Goal: Task Accomplishment & Management: Use online tool/utility

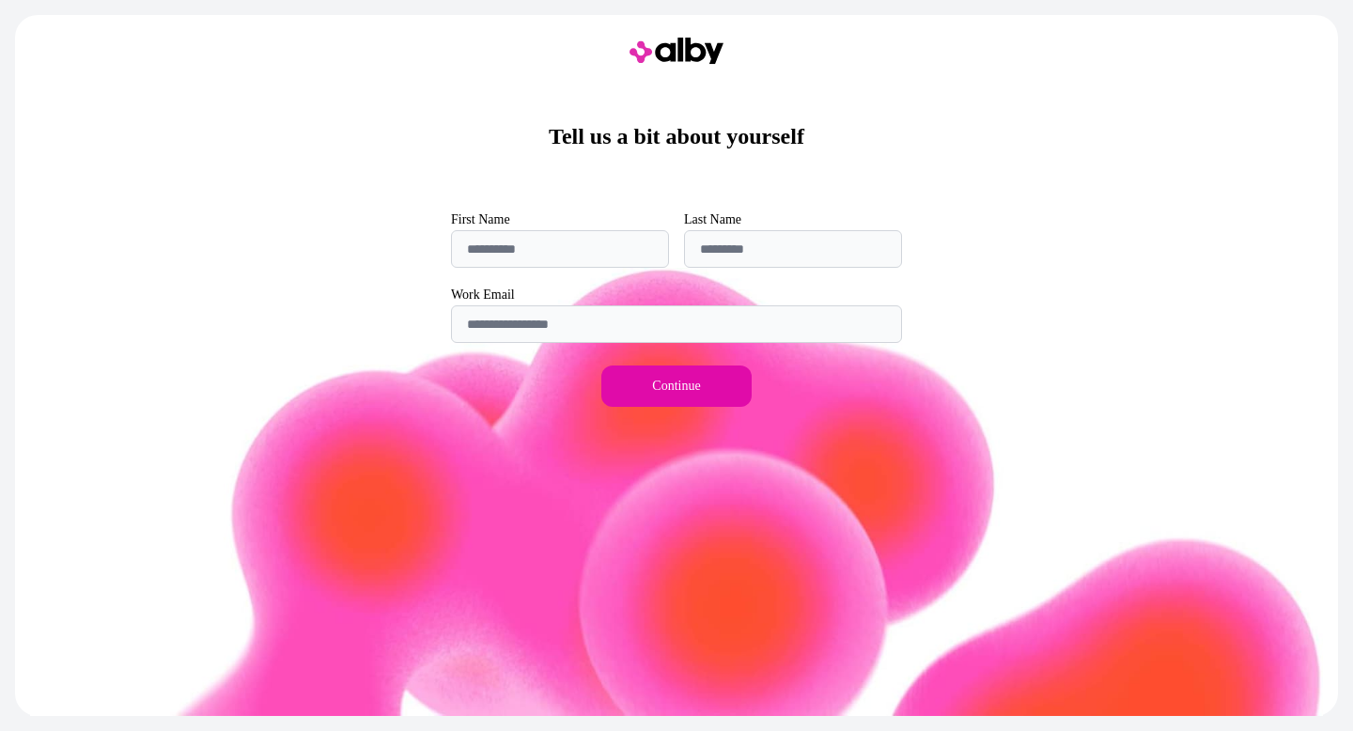
click at [543, 259] on input "First Name" at bounding box center [560, 249] width 218 height 38
type input "*****"
click at [749, 241] on input "Last Name" at bounding box center [793, 249] width 218 height 38
type input "*****"
click at [688, 321] on input "Work Email" at bounding box center [676, 324] width 451 height 38
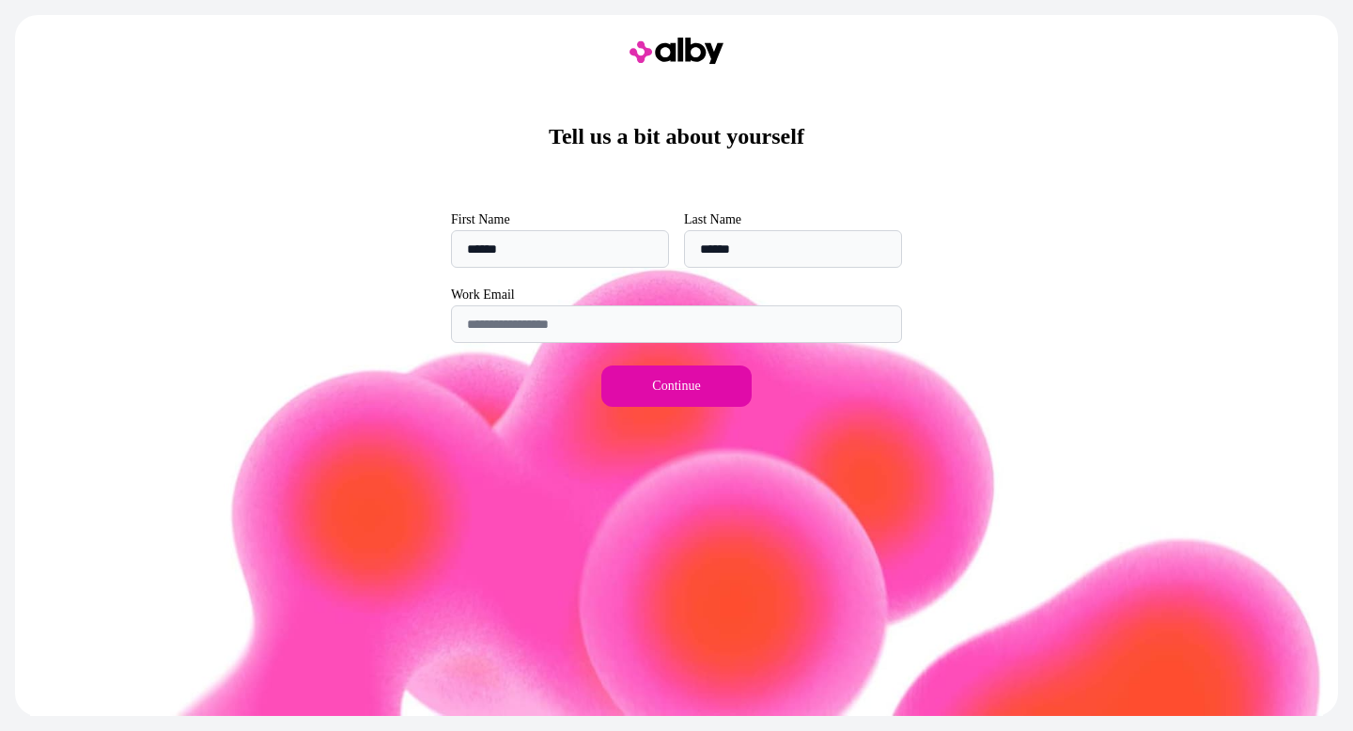
type input "**********"
click at [683, 387] on button "Continue" at bounding box center [676, 386] width 150 height 41
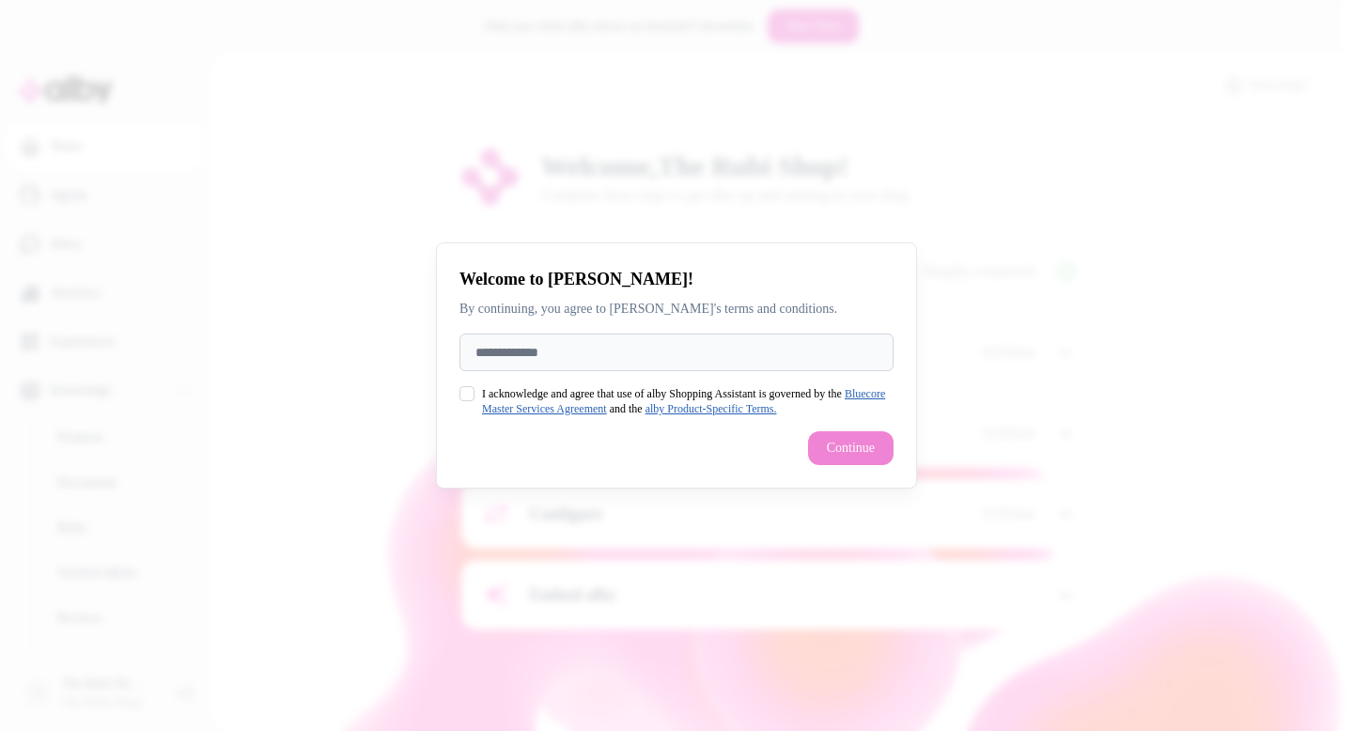
click at [591, 364] on input "Full Name" at bounding box center [676, 353] width 434 height 38
click at [465, 387] on button "I acknowledge and agree that use of alby Shopping Assistant is governed by the …" at bounding box center [466, 393] width 15 height 15
click at [560, 339] on input "Full Name" at bounding box center [676, 353] width 434 height 38
type input "*"
type input "*****"
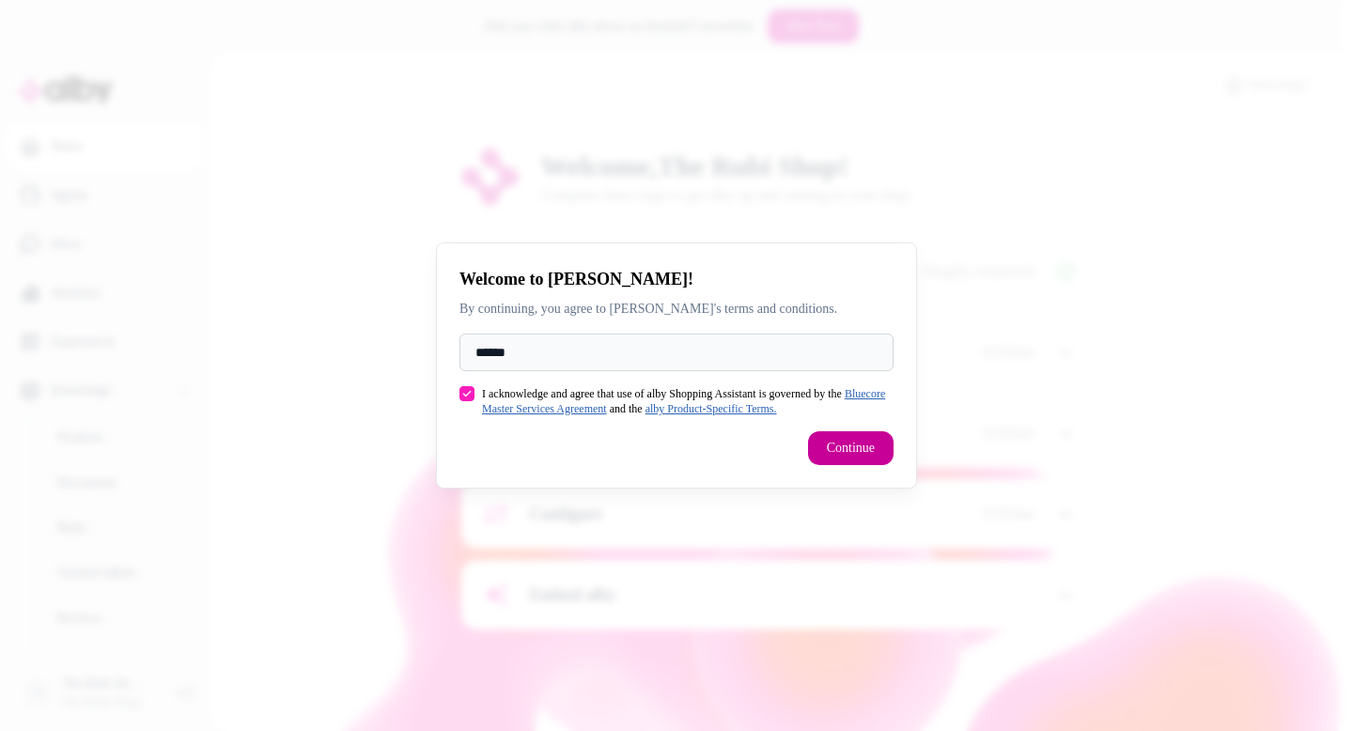
click at [842, 449] on button "Continue" at bounding box center [851, 448] width 86 height 34
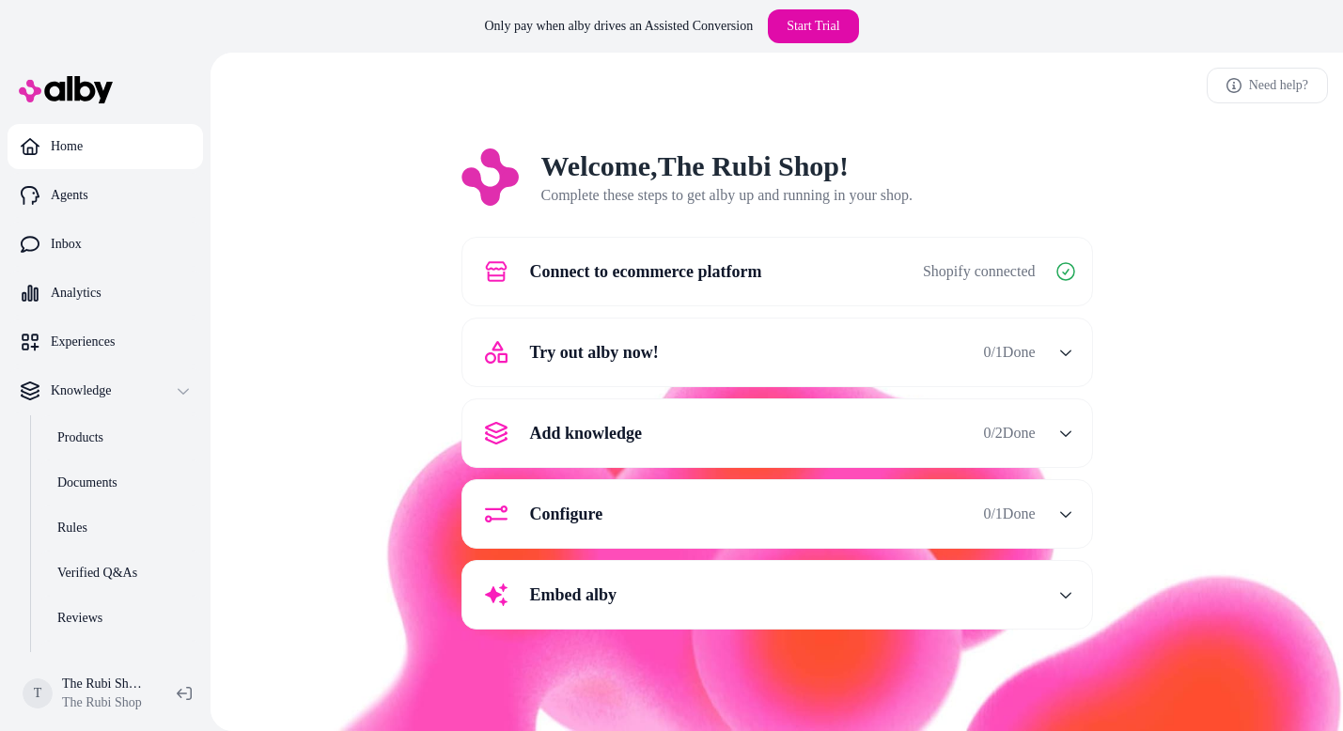
click at [751, 363] on div "Try out alby now! 0 / 1 Done" at bounding box center [755, 352] width 562 height 45
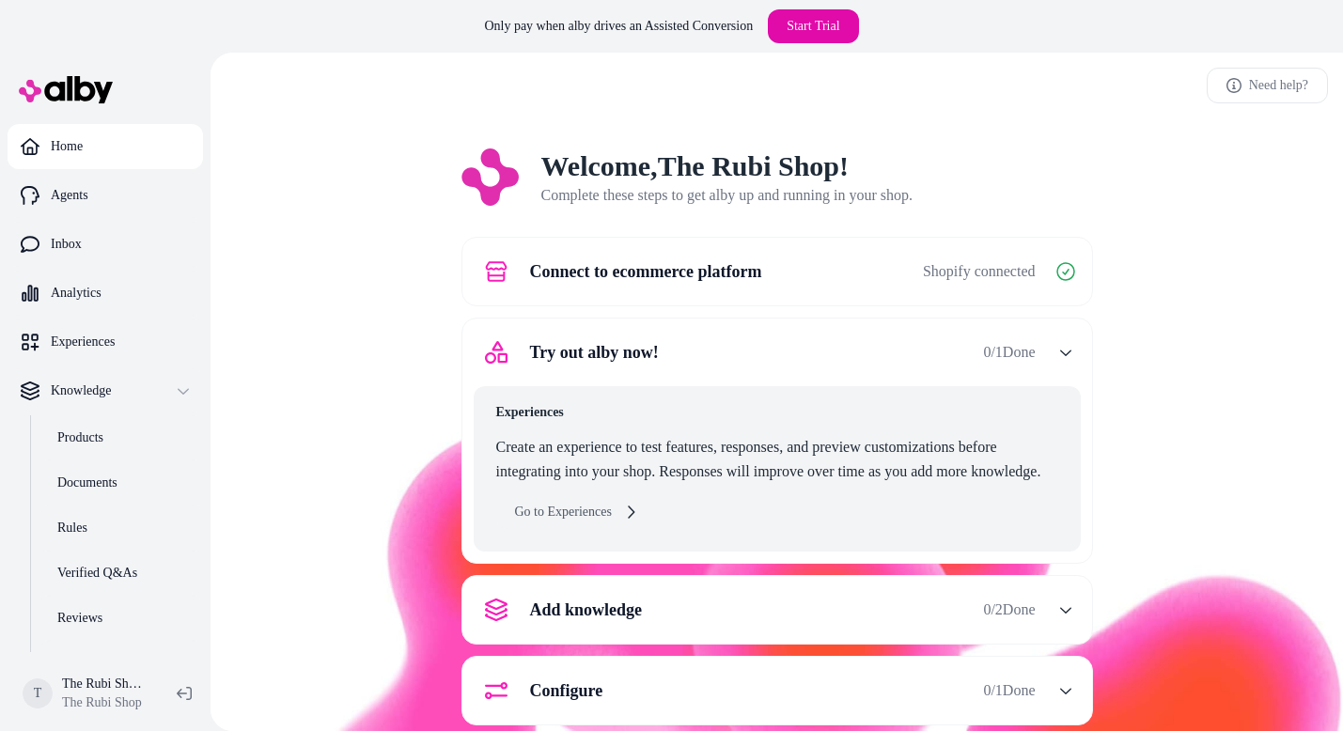
click at [538, 519] on link "Go to Experiences" at bounding box center [576, 512] width 161 height 34
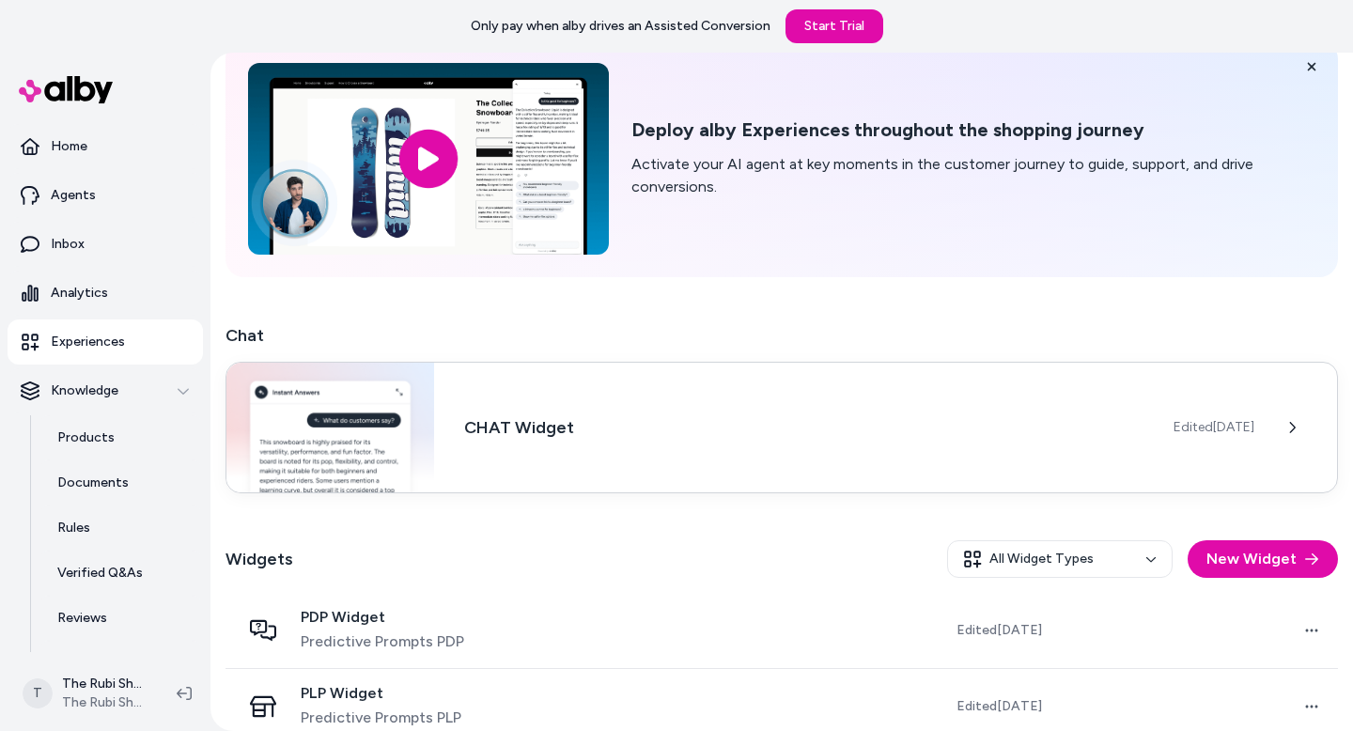
scroll to position [119, 0]
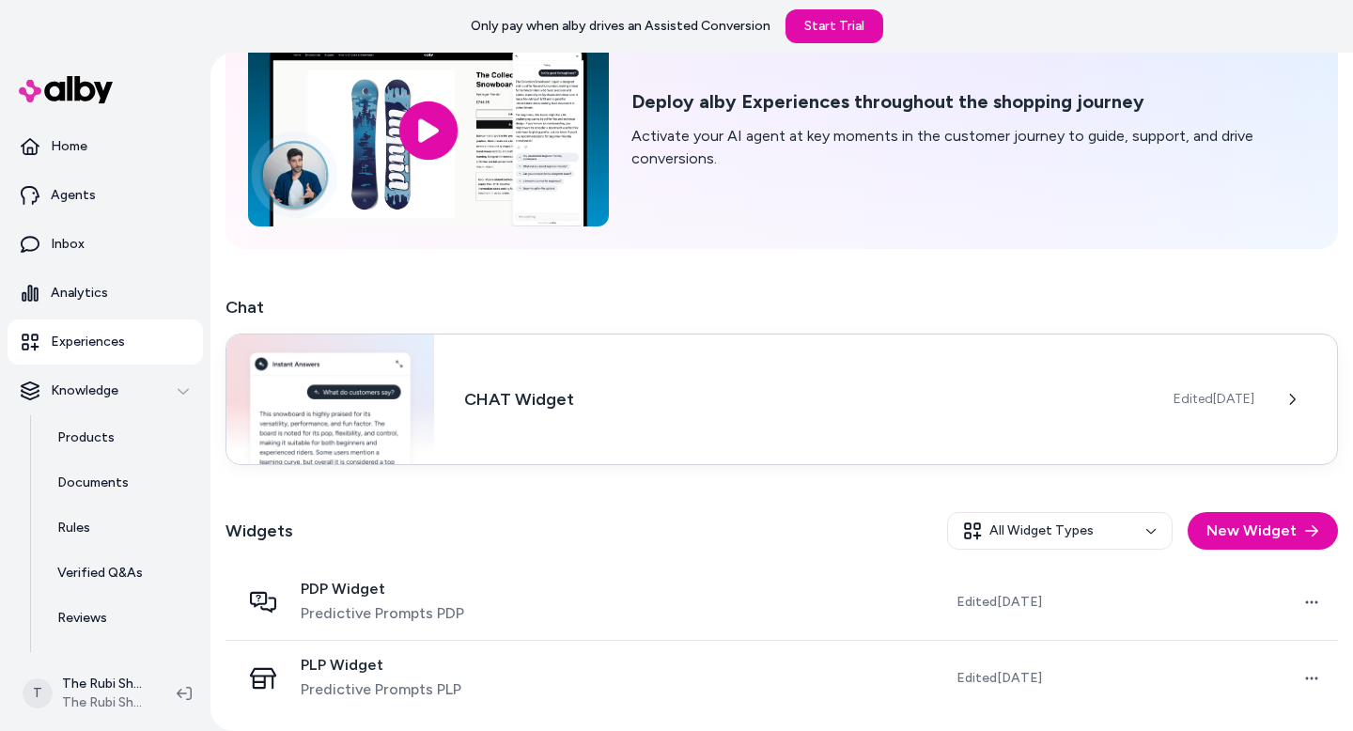
click at [838, 422] on div "CHAT Widget Edited Sep 4, 2025" at bounding box center [782, 400] width 1113 height 132
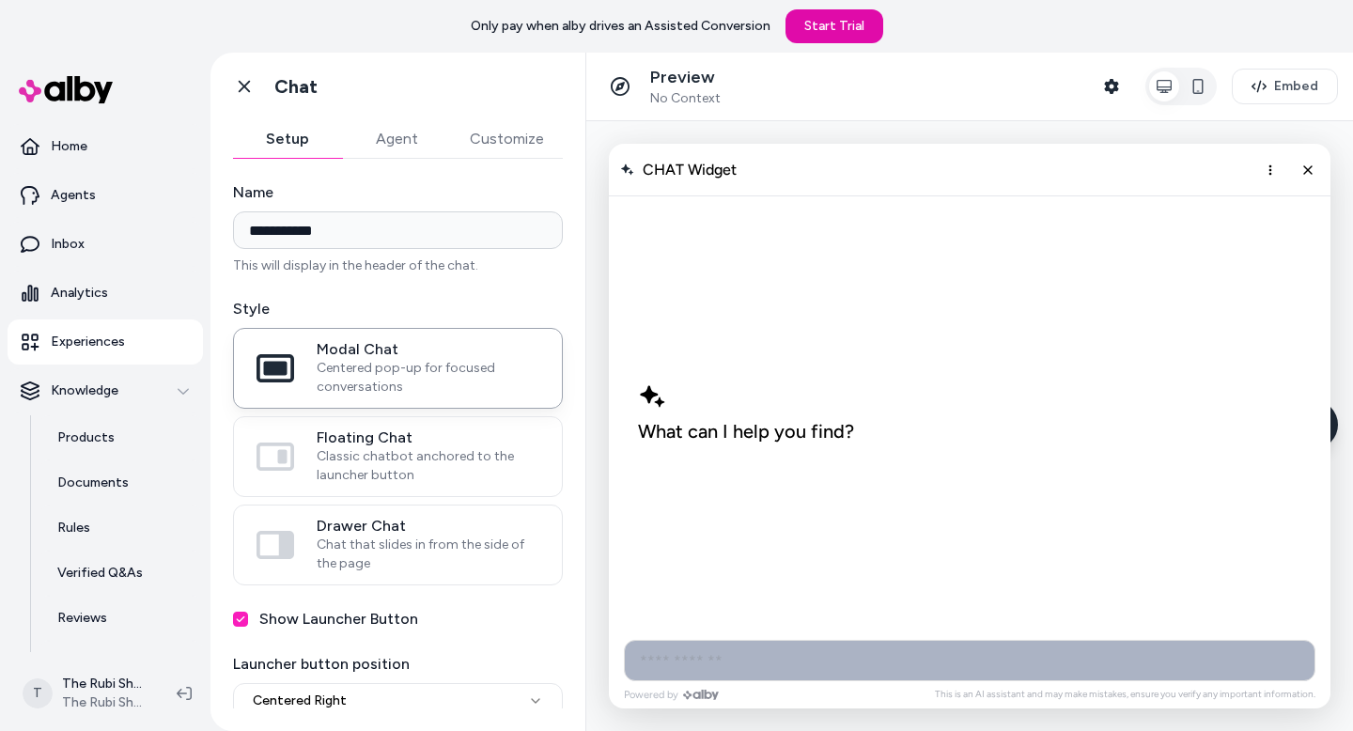
click at [666, 657] on input "AI Shopping Assistant" at bounding box center [970, 660] width 692 height 41
type input "*"
type input "**"
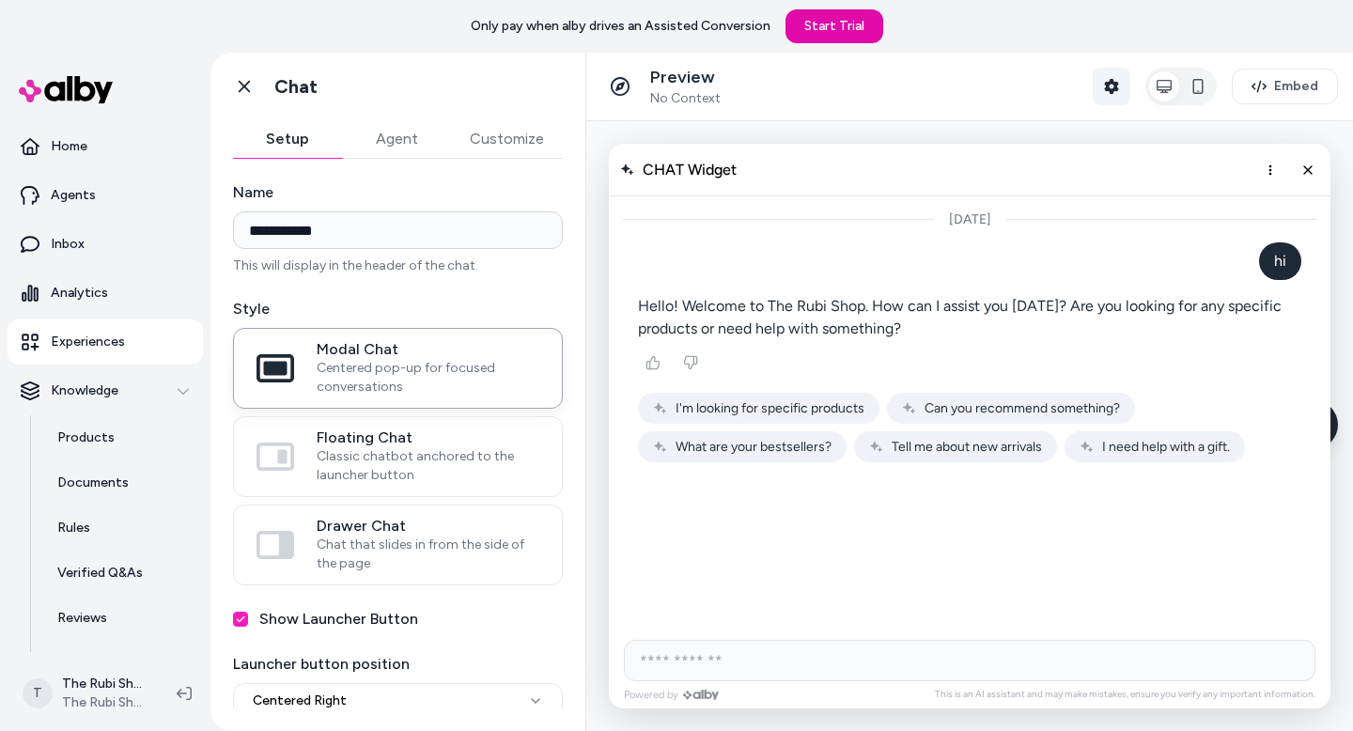
click at [1101, 95] on button "Shopper Context" at bounding box center [1112, 87] width 38 height 38
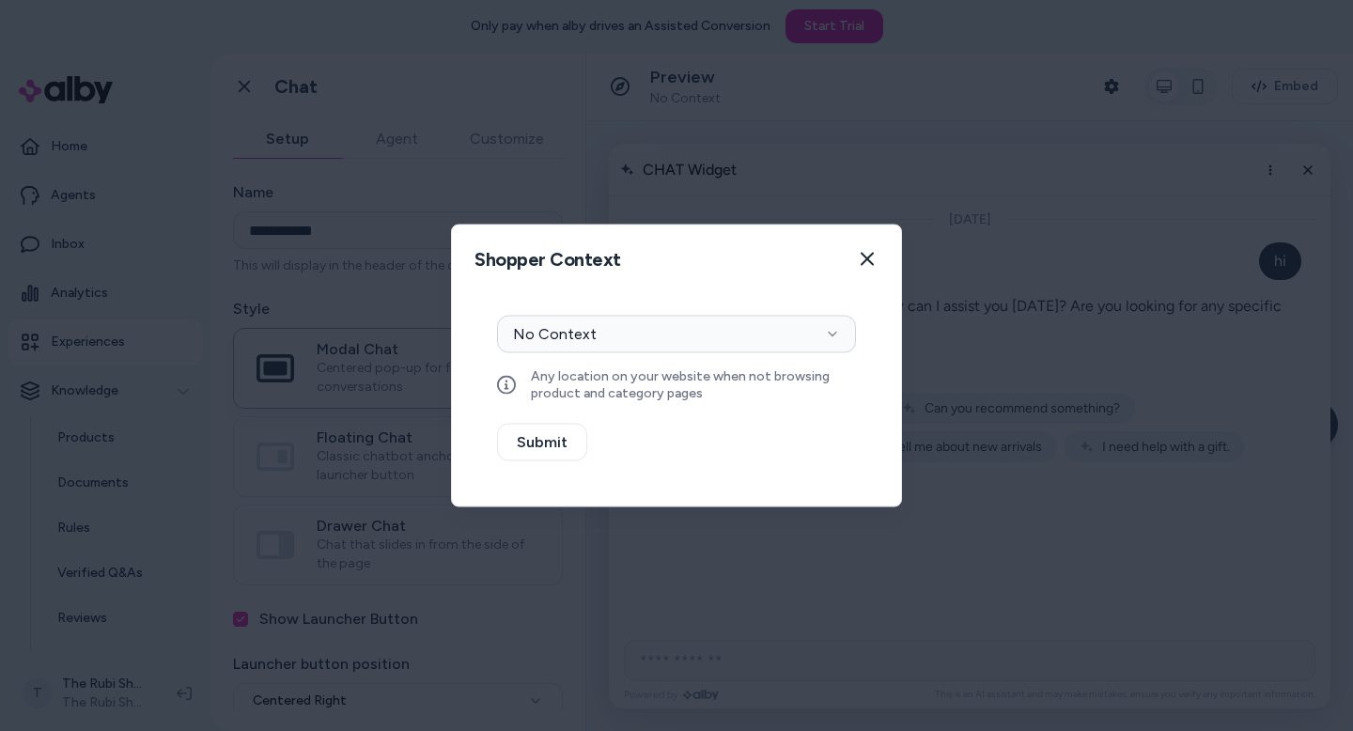
click at [767, 353] on div "Context Type No Context Any location on your website when not browsing product …" at bounding box center [676, 359] width 359 height 86
click at [778, 337] on button "No Context" at bounding box center [676, 335] width 359 height 38
click at [838, 336] on icon "button" at bounding box center [832, 334] width 15 height 15
click at [801, 341] on button "No Context" at bounding box center [676, 335] width 359 height 38
click at [789, 290] on div "Shopper Context Pick a shopper context to use for previewing this widget. Close" at bounding box center [676, 260] width 449 height 68
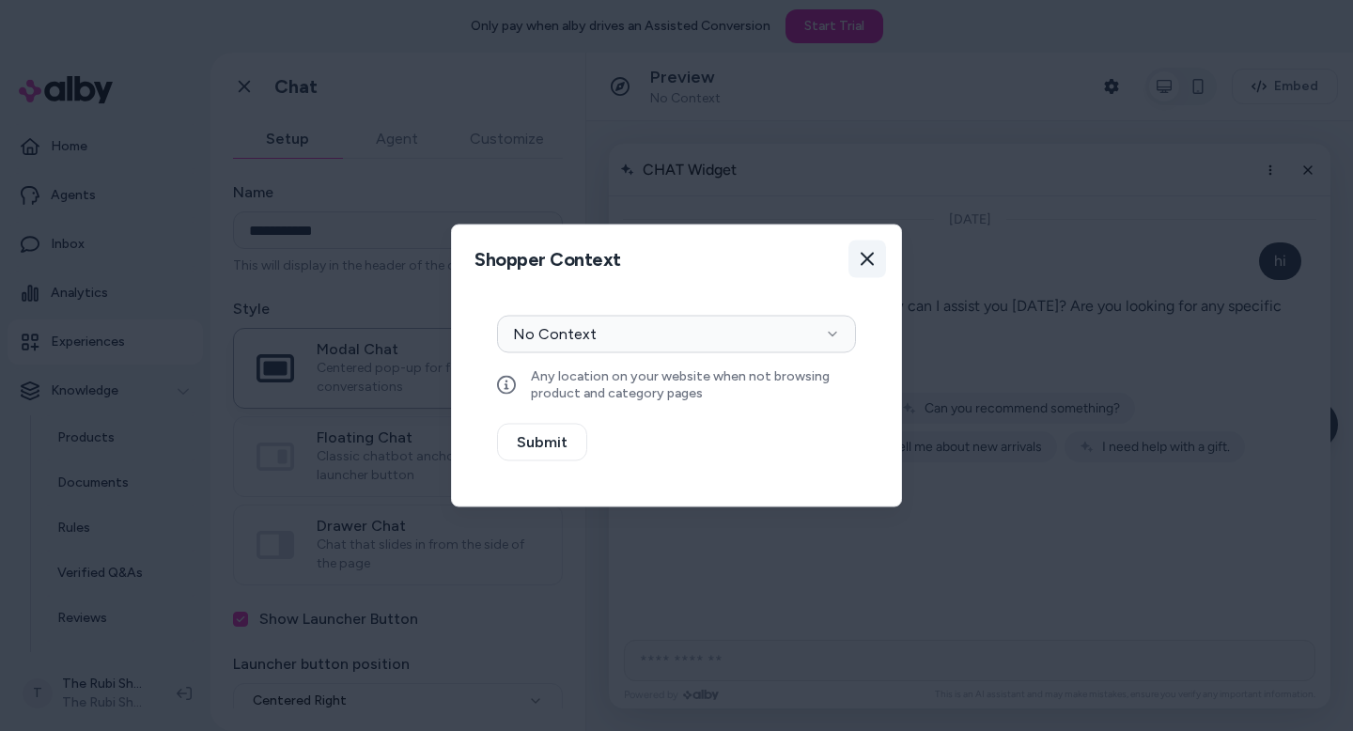
click at [864, 260] on icon "button" at bounding box center [867, 259] width 13 height 13
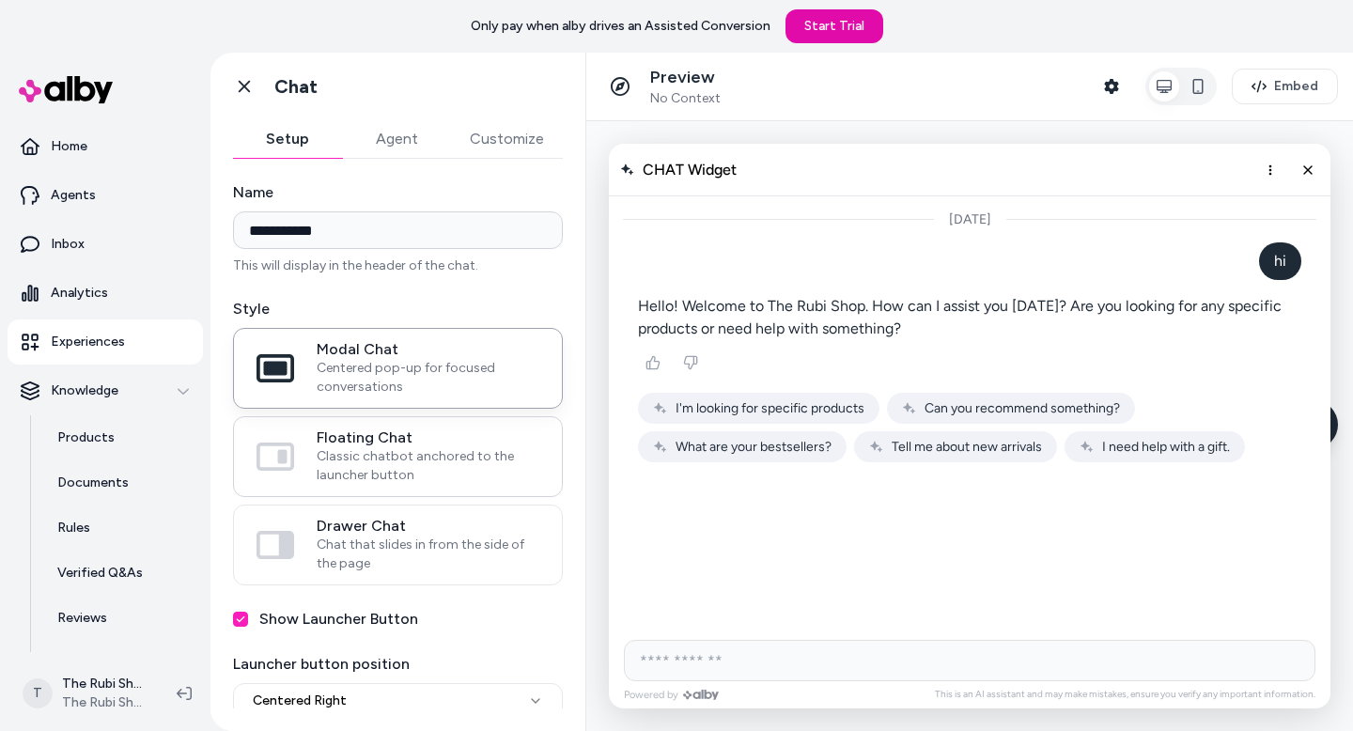
scroll to position [10, 0]
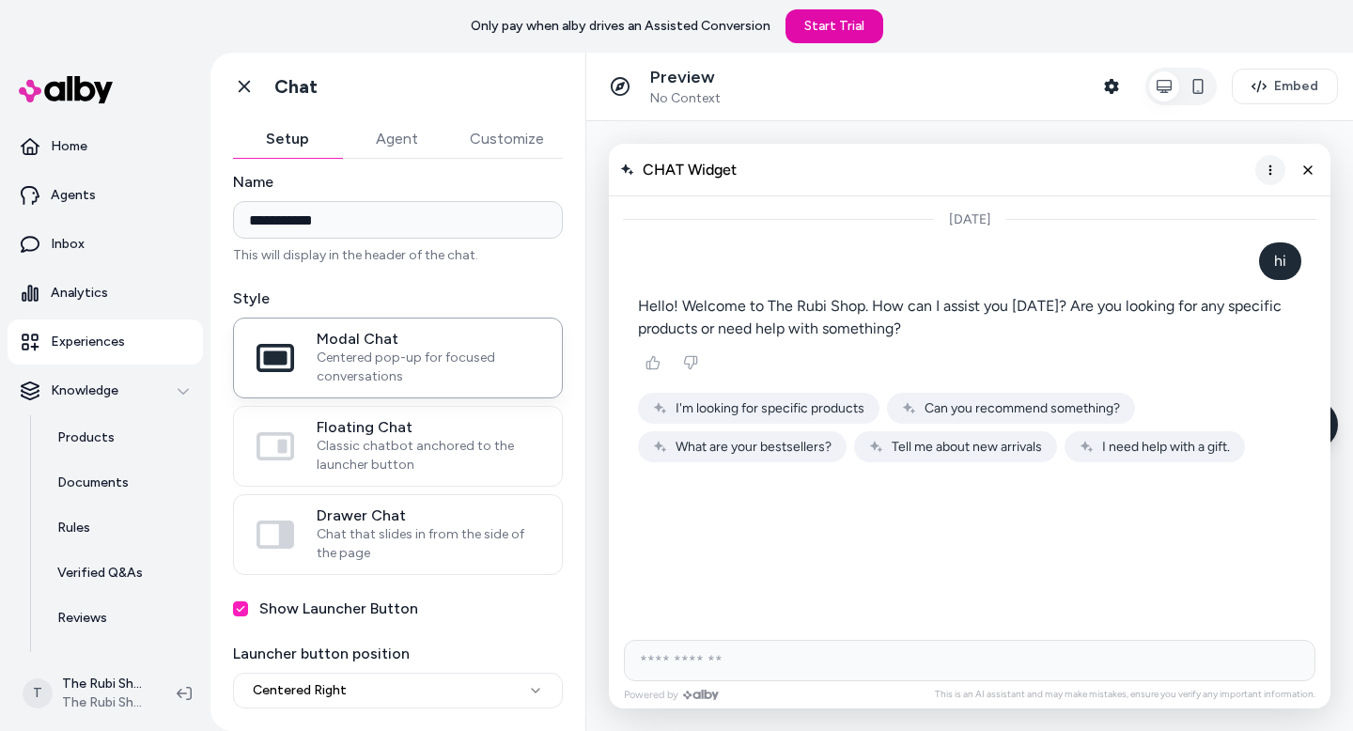
click at [1270, 163] on icon "More options" at bounding box center [1270, 170] width 15 height 15
click at [1193, 86] on icon "button" at bounding box center [1198, 86] width 15 height 15
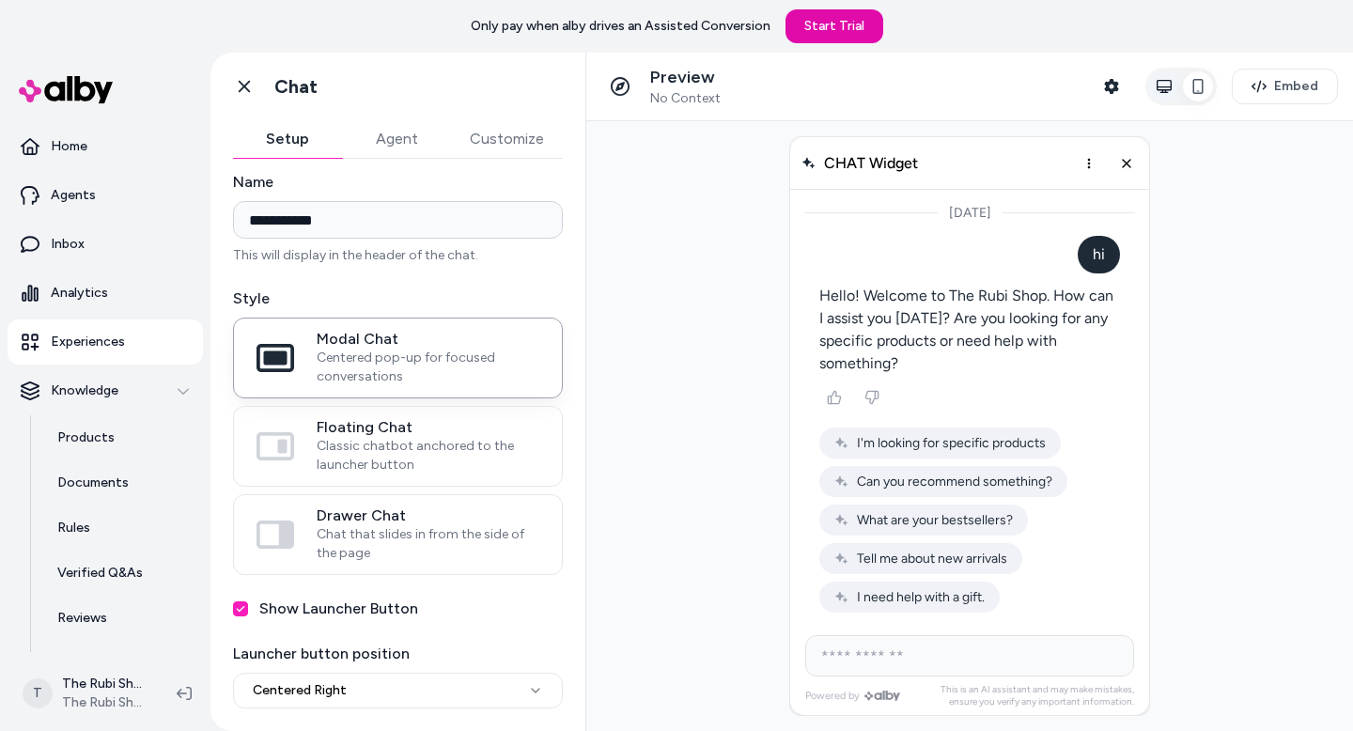
click at [1159, 77] on button "button" at bounding box center [1164, 86] width 30 height 30
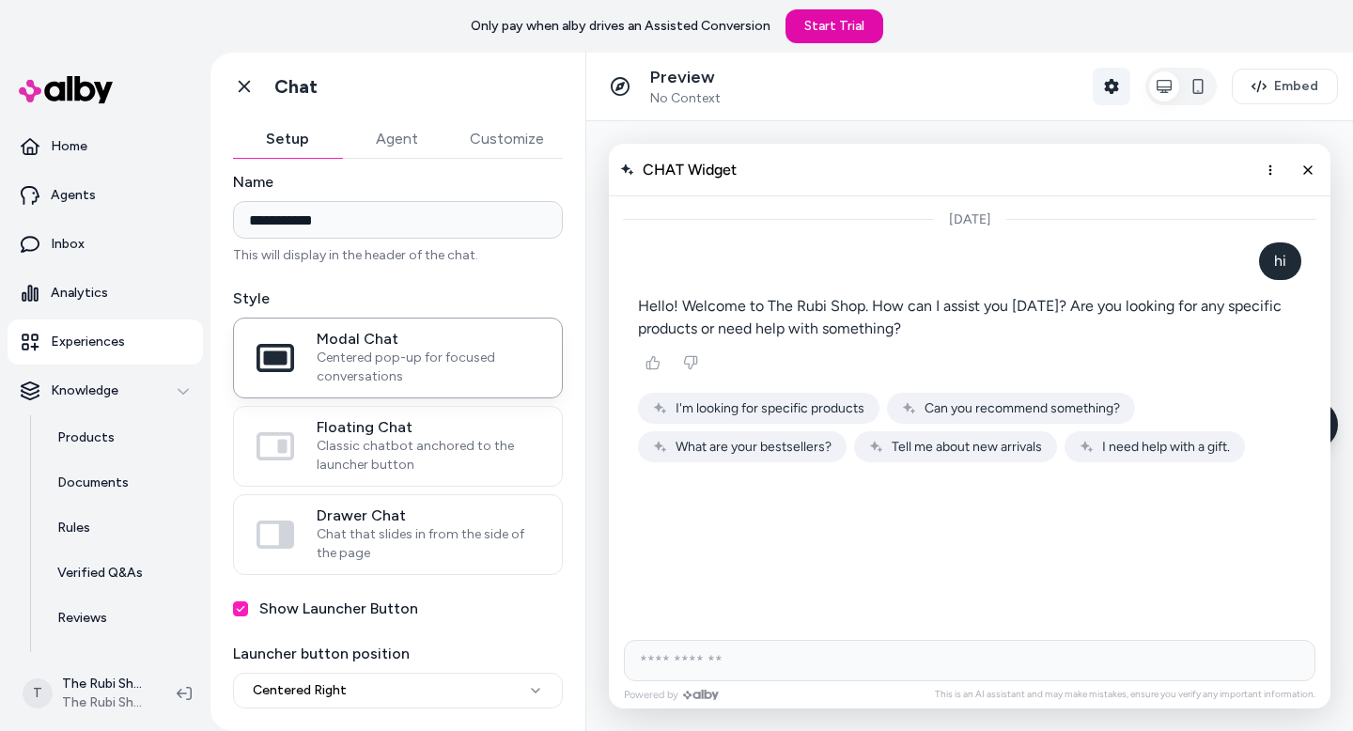
click at [1109, 86] on icon "button" at bounding box center [1111, 86] width 14 height 15
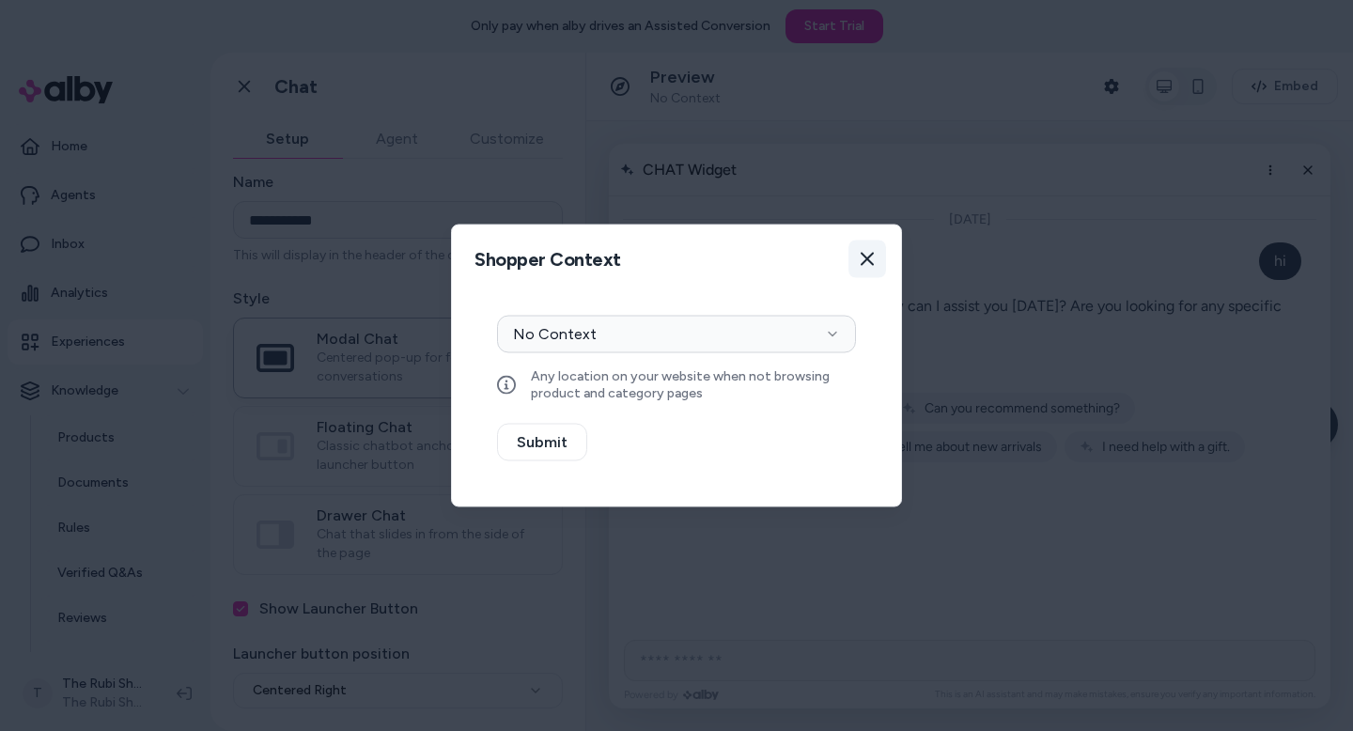
click at [861, 248] on button "Close" at bounding box center [867, 260] width 38 height 38
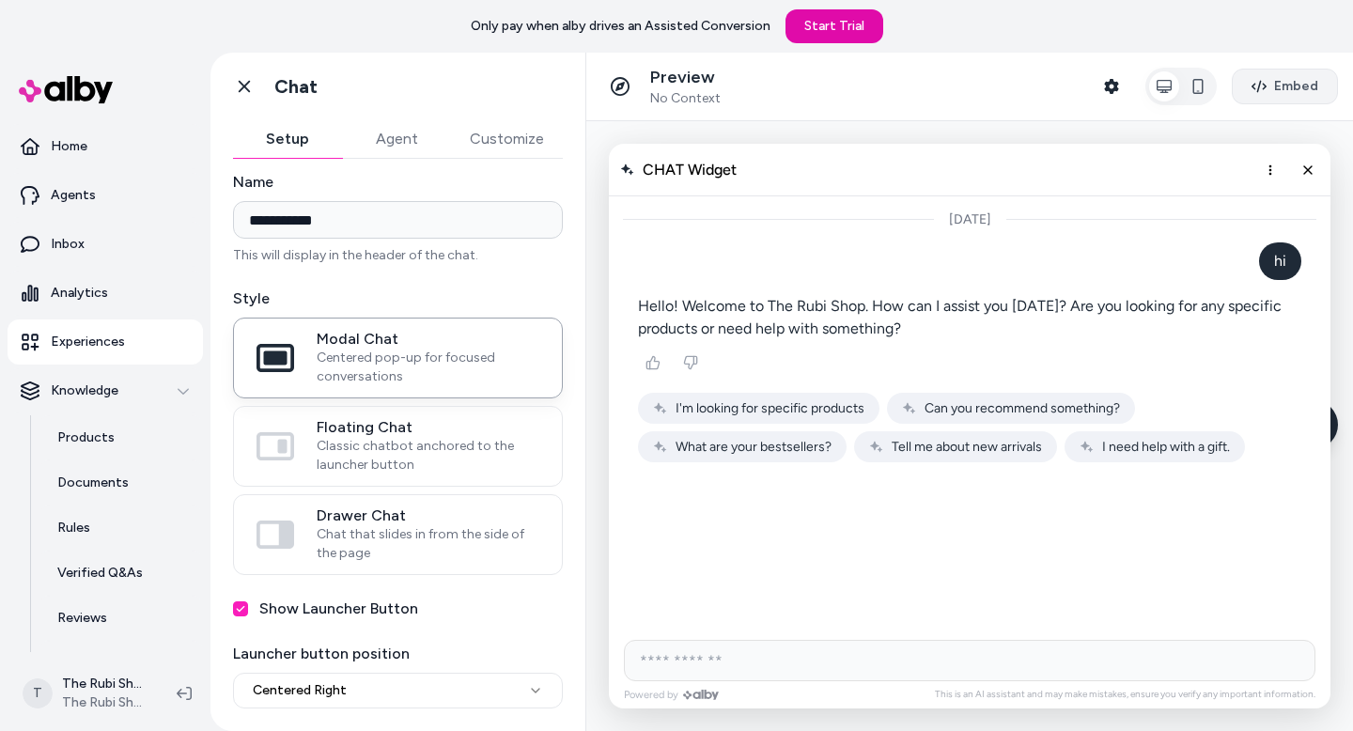
click at [1289, 90] on span "Embed" at bounding box center [1296, 86] width 44 height 19
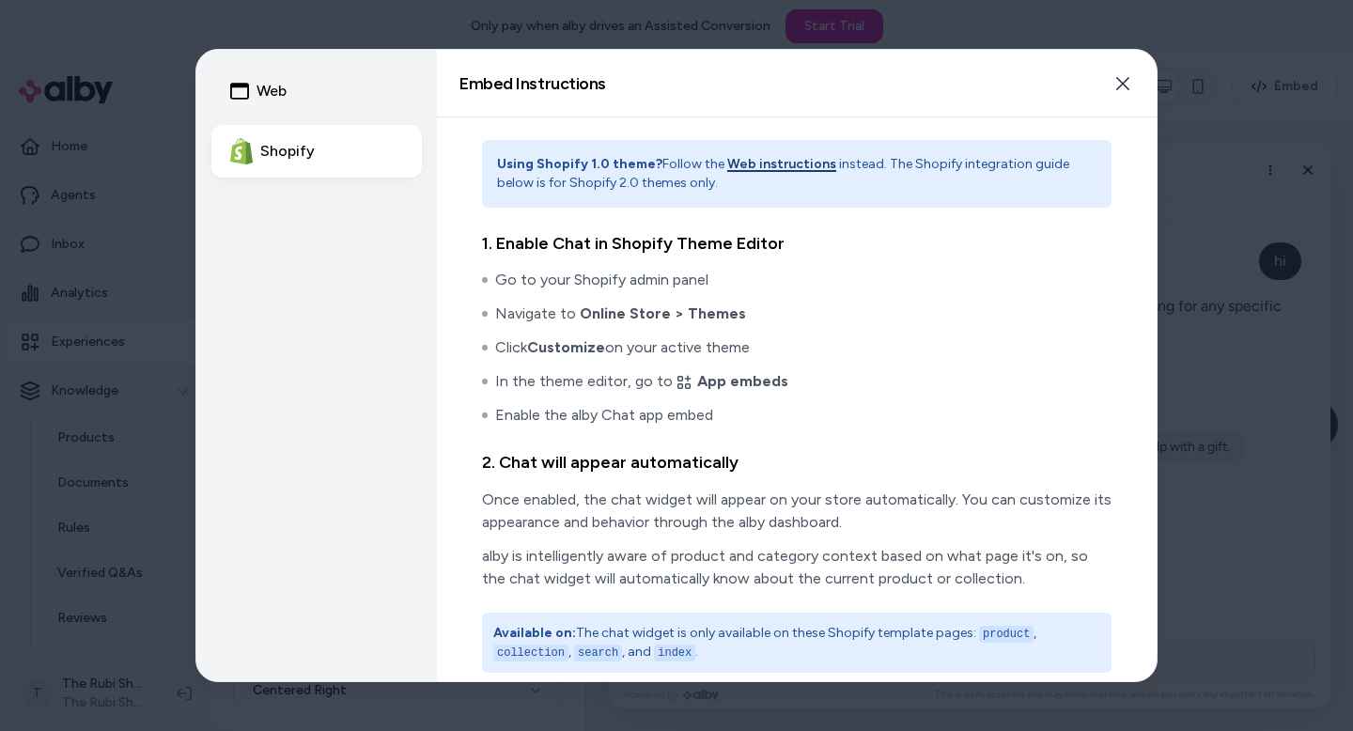
click at [1101, 86] on div "Embed Instructions Embed a widget to start building your experience. Close" at bounding box center [797, 84] width 720 height 68
click at [1121, 78] on icon "button" at bounding box center [1122, 83] width 15 height 15
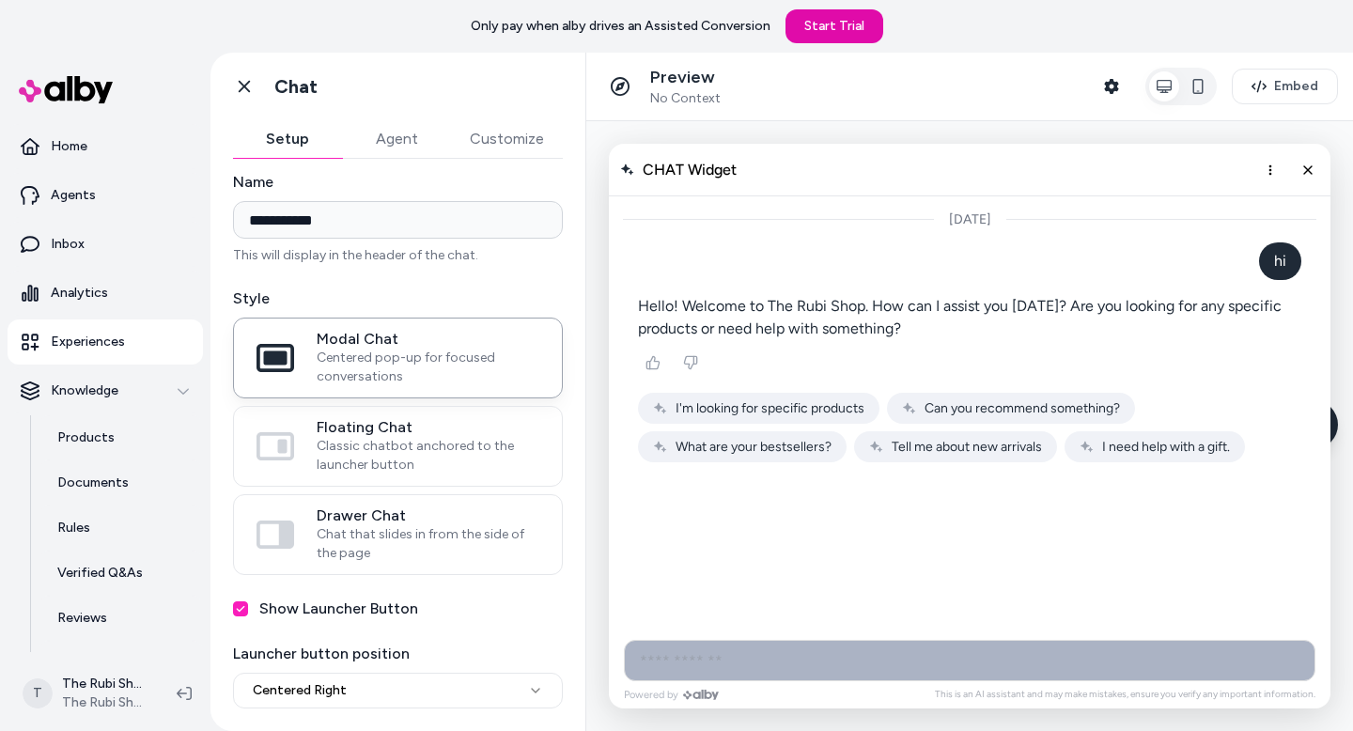
click at [770, 652] on input "AI Shopping Assistant" at bounding box center [970, 660] width 692 height 41
type input "**********"
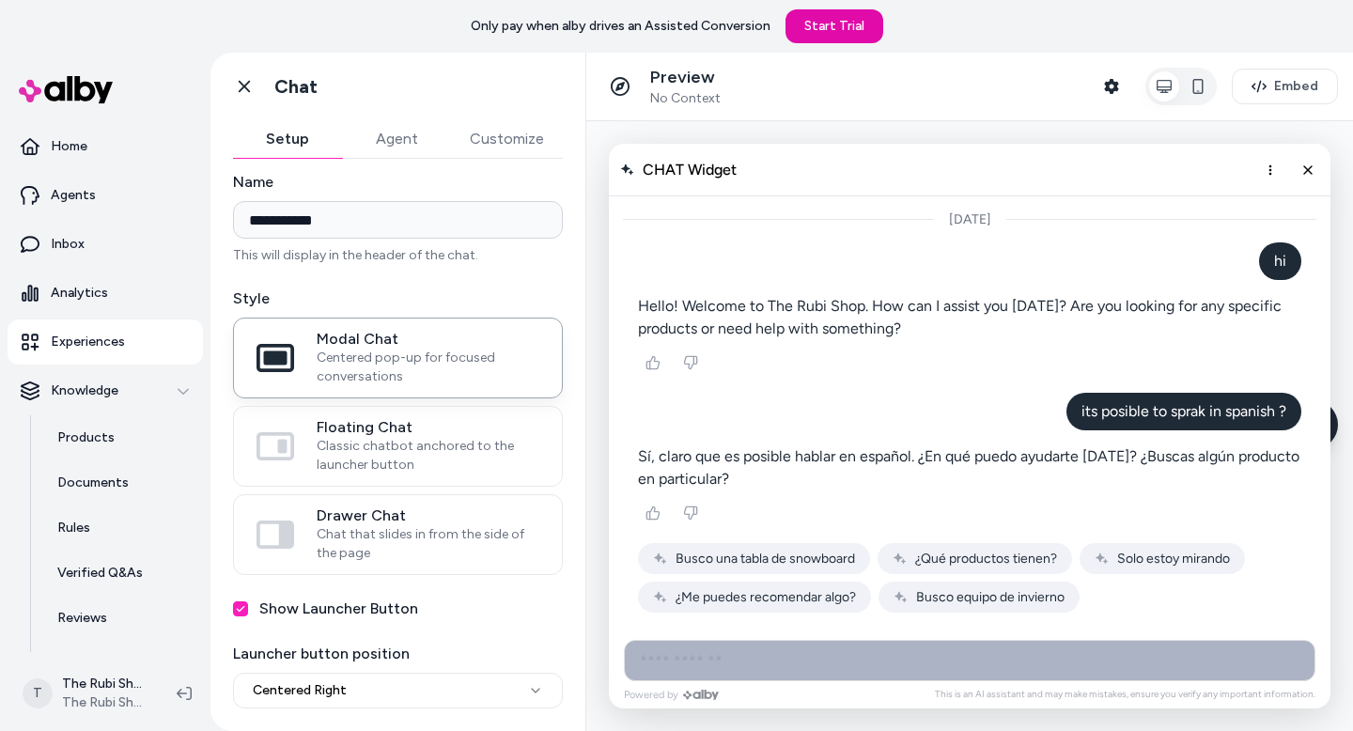
click at [683, 649] on input "AI Shopping Assistant" at bounding box center [970, 660] width 692 height 41
type input "****"
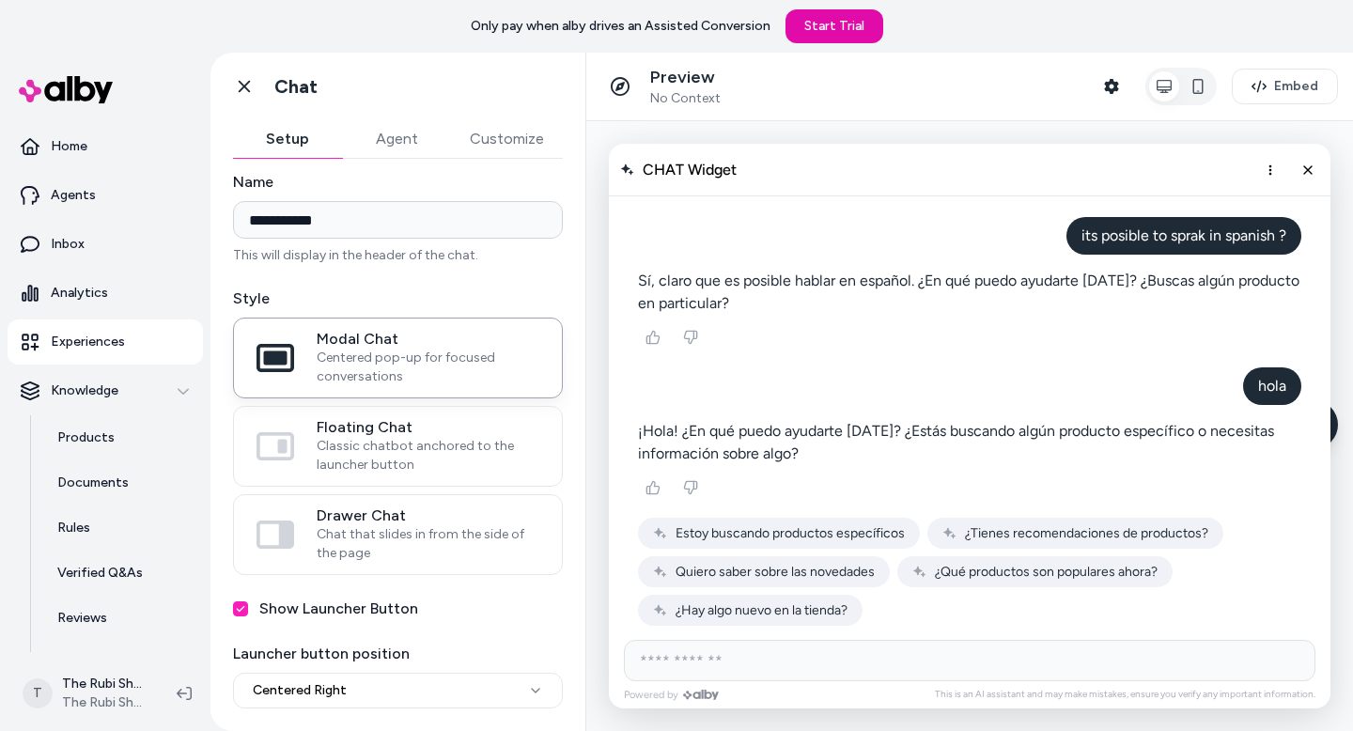
scroll to position [184, 0]
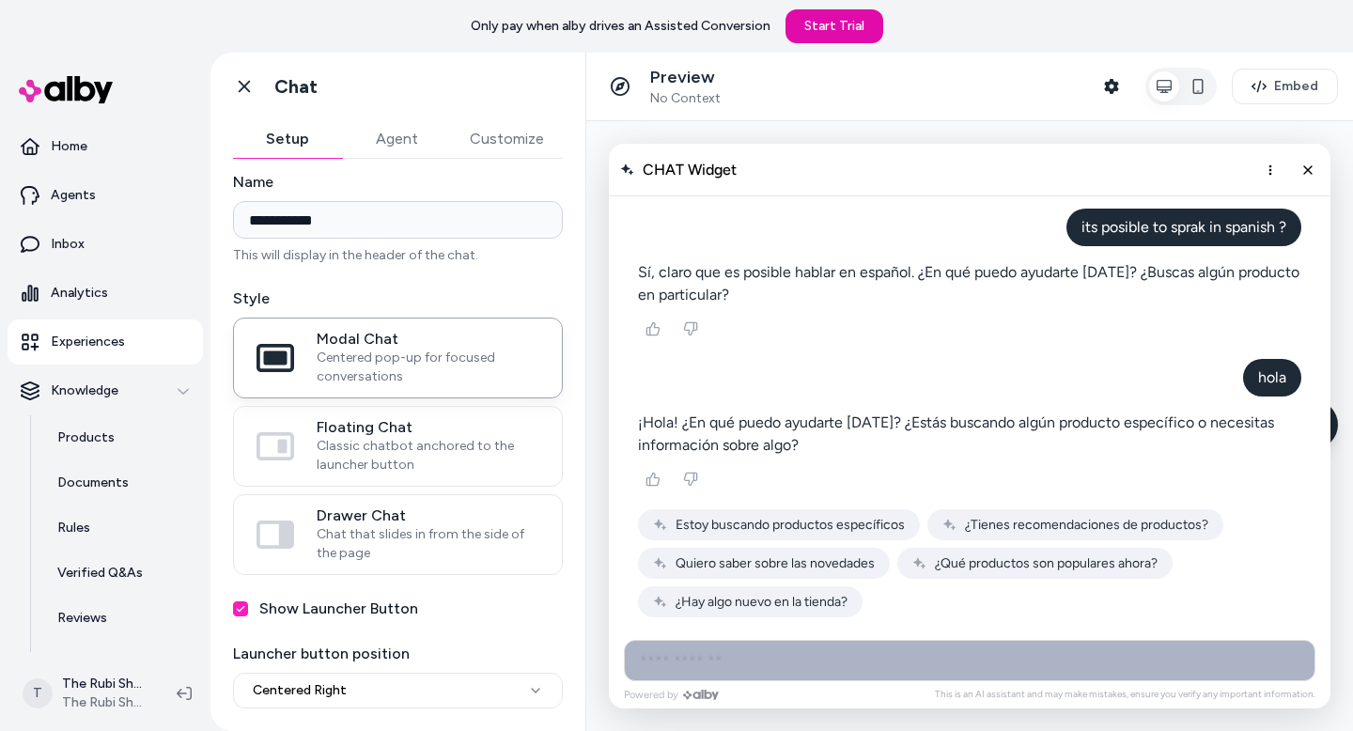
click at [692, 672] on input "AI Shopping Assistant" at bounding box center [970, 660] width 692 height 41
type input "**********"
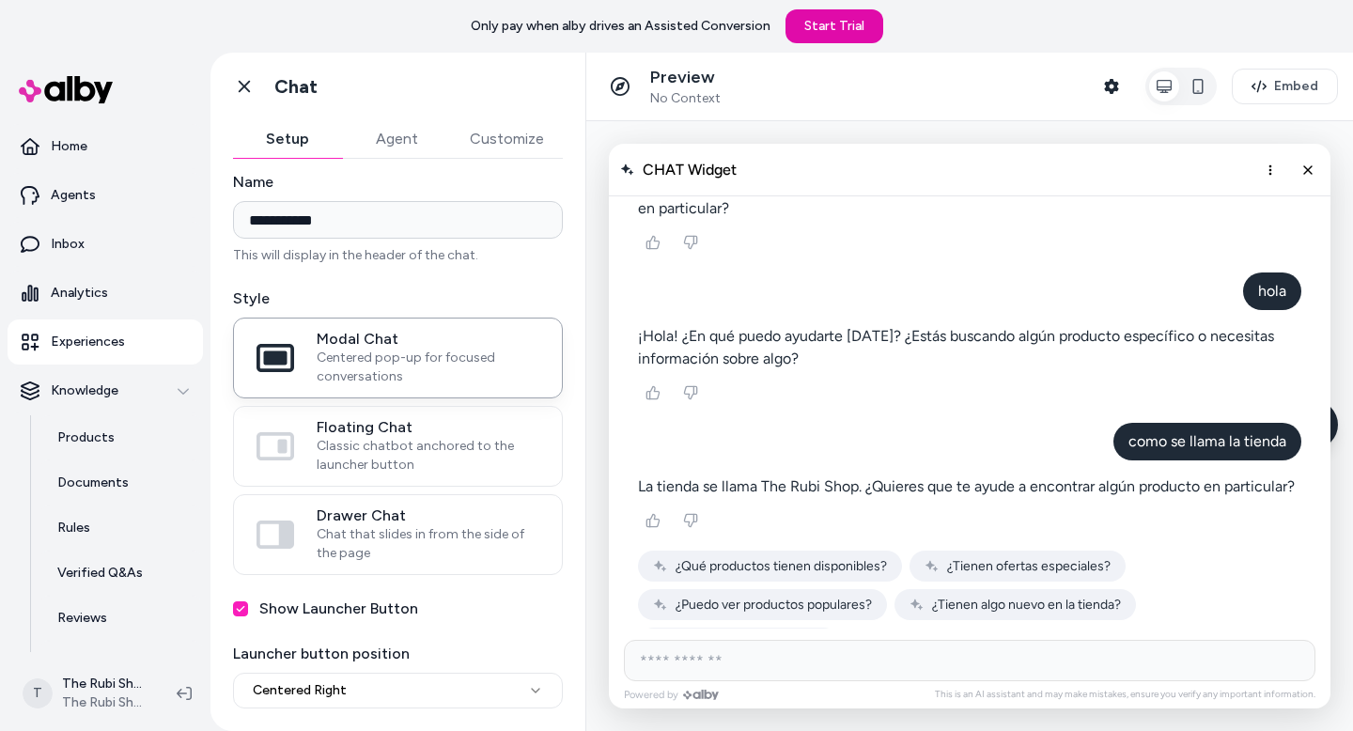
scroll to position [312, 0]
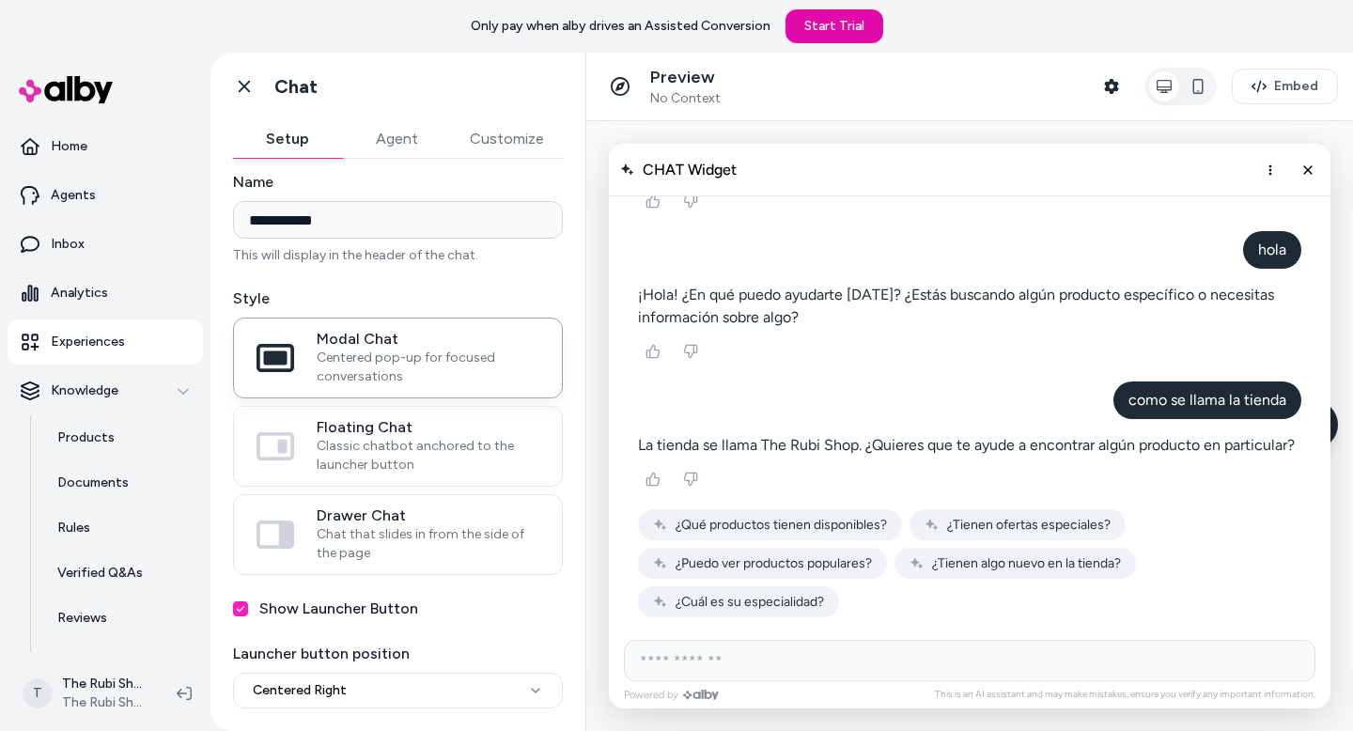
click at [744, 522] on span "¿Qué productos tienen disponibles?" at bounding box center [781, 525] width 211 height 16
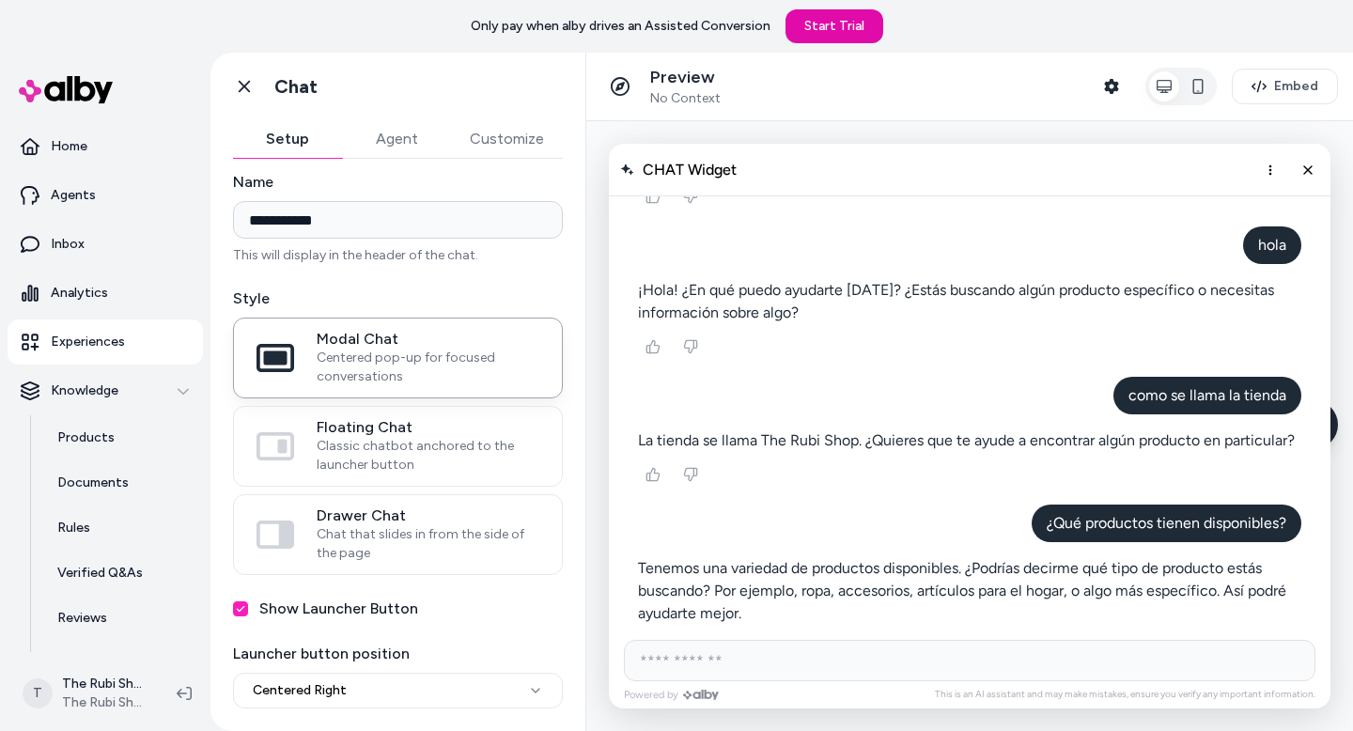
scroll to position [350, 0]
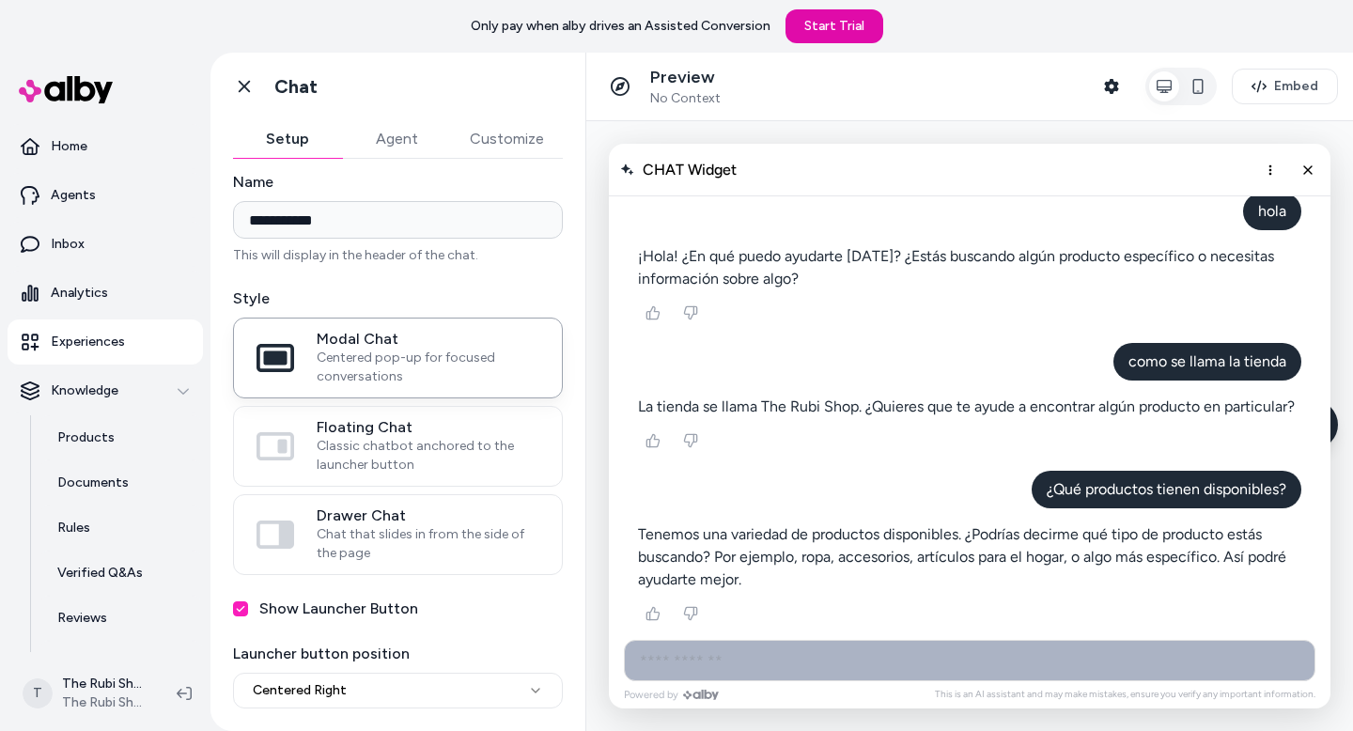
click at [724, 669] on input "AI Shopping Assistant" at bounding box center [970, 660] width 692 height 41
type input "**********"
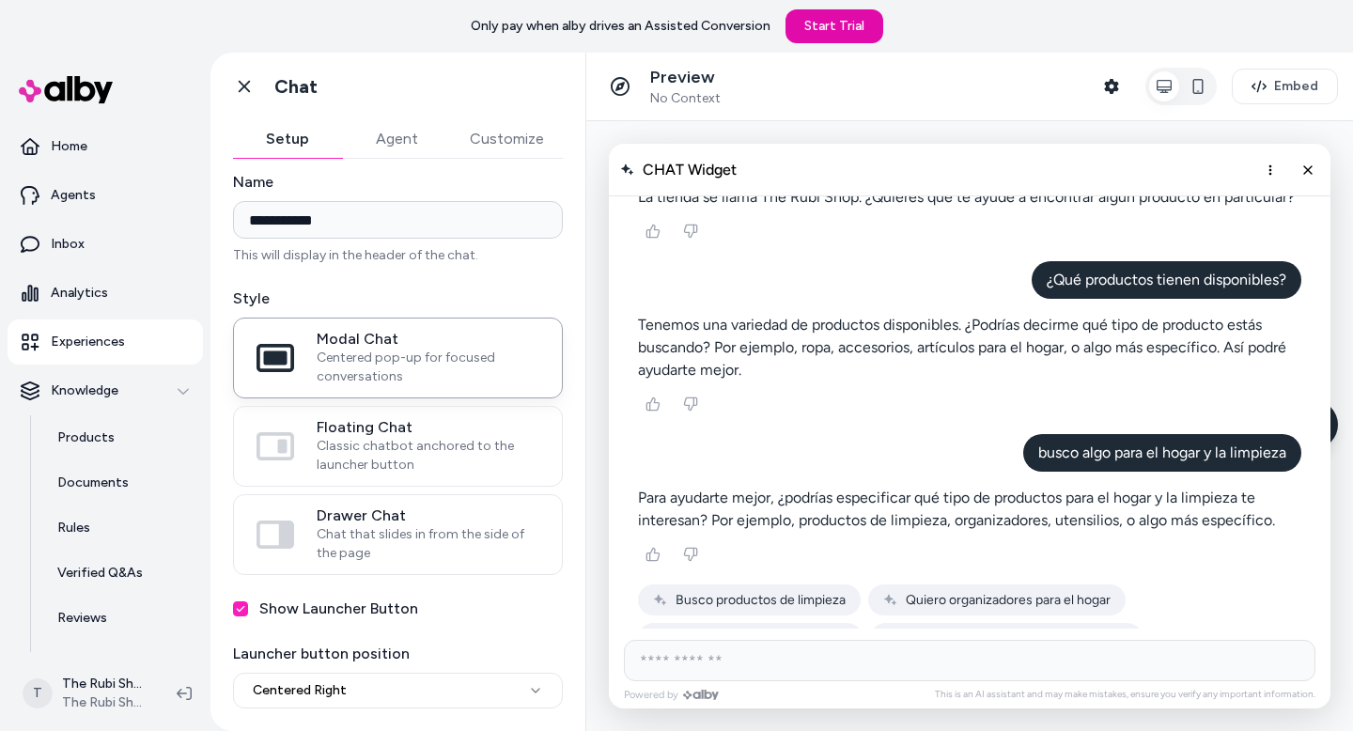
scroll to position [635, 0]
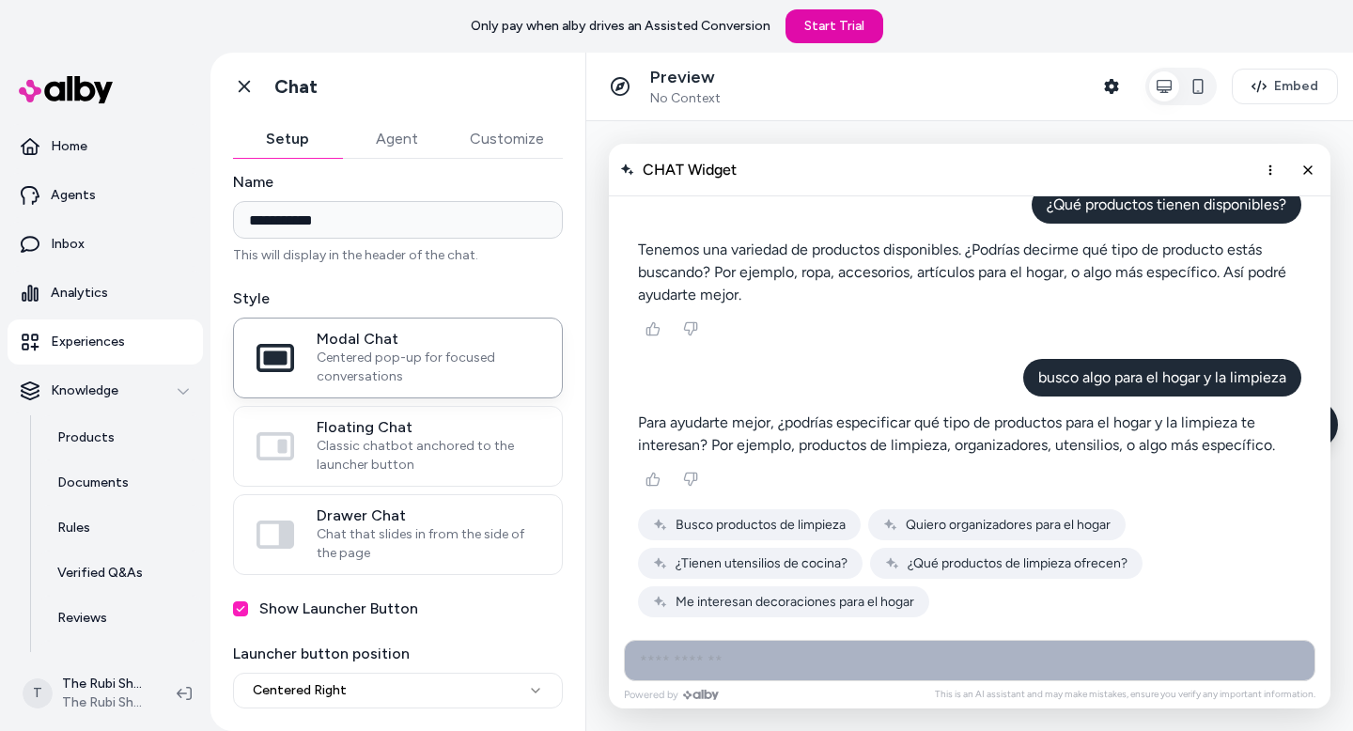
click at [903, 659] on input "AI Shopping Assistant" at bounding box center [970, 660] width 692 height 41
type input "**********"
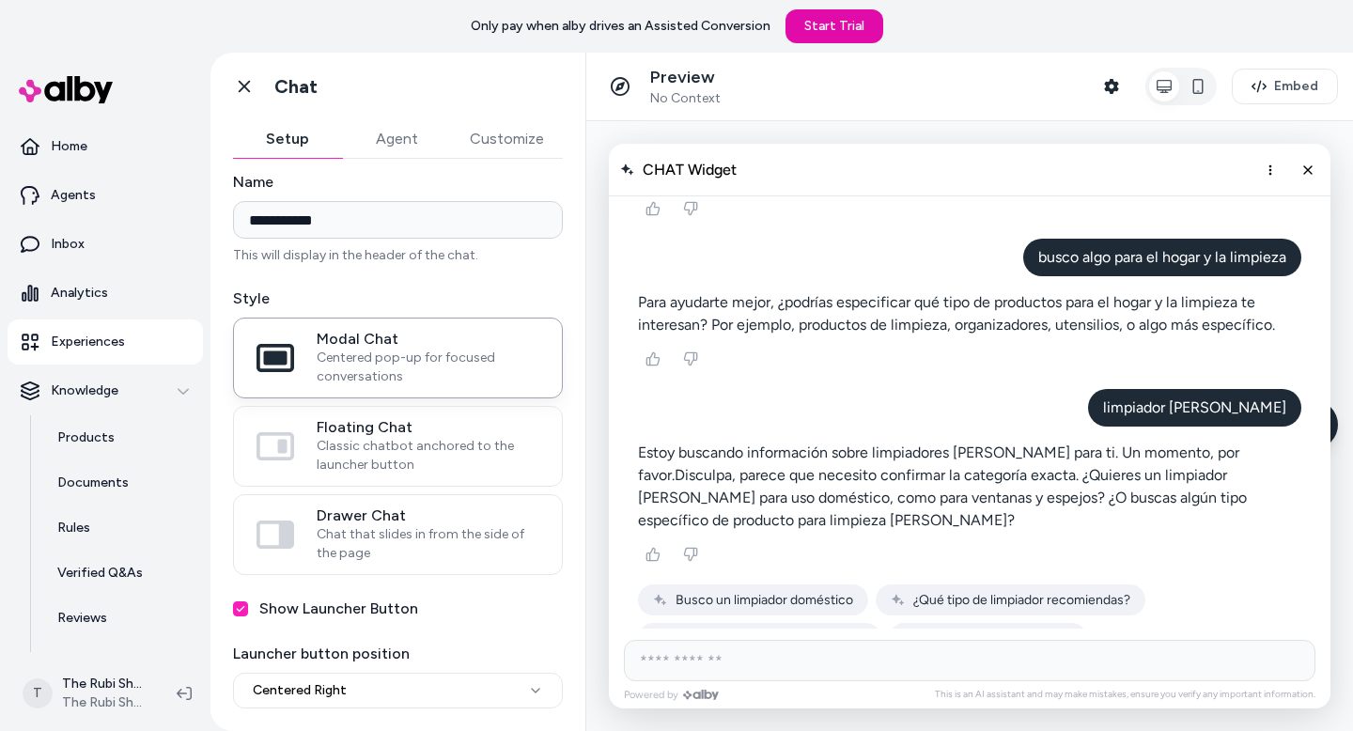
scroll to position [831, 0]
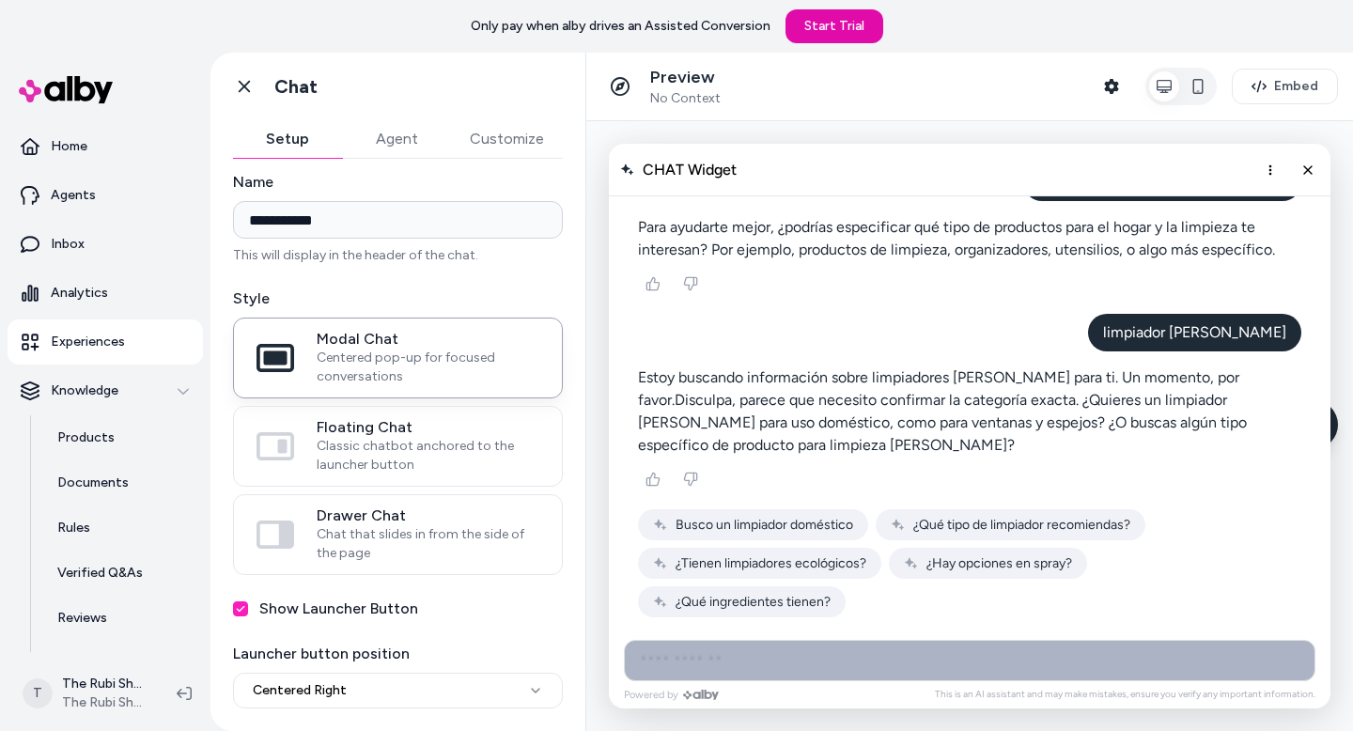
click at [866, 672] on input "AI Shopping Assistant" at bounding box center [970, 660] width 692 height 41
type input "*"
type input "*****"
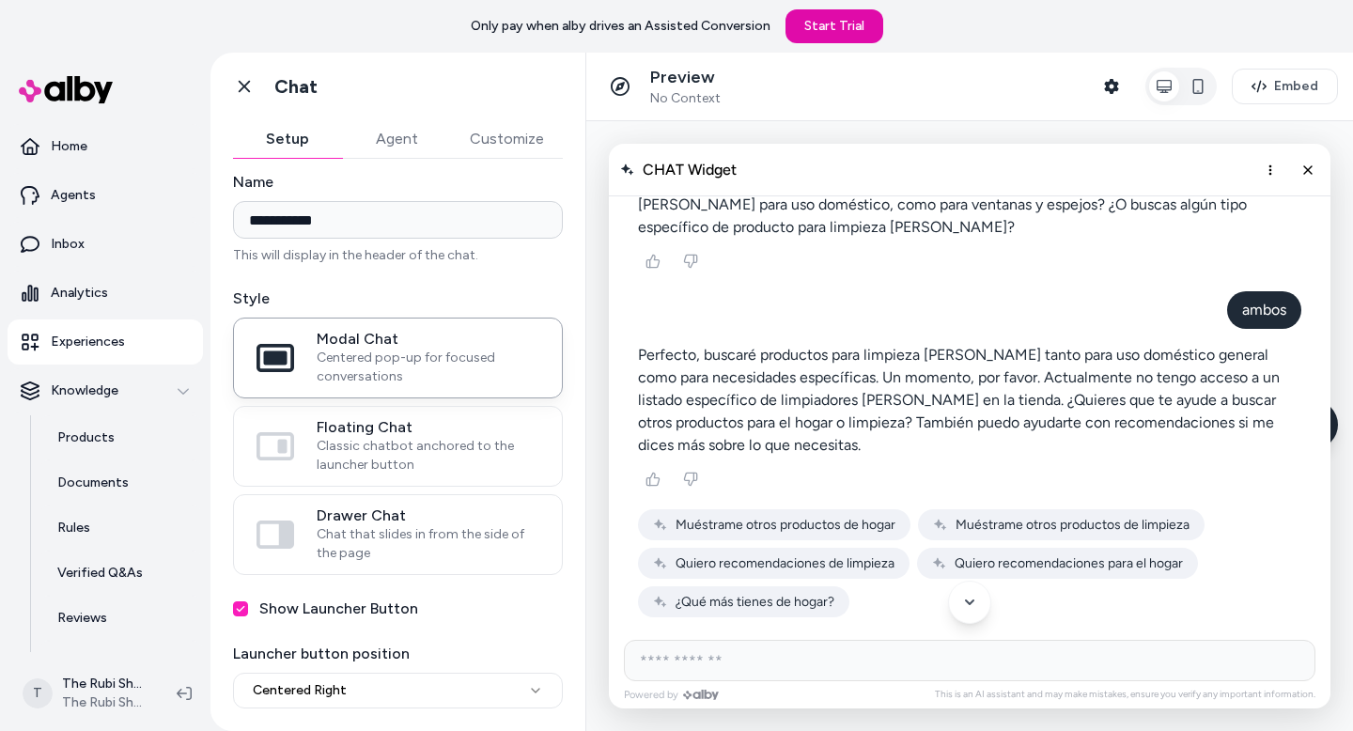
scroll to position [0, 0]
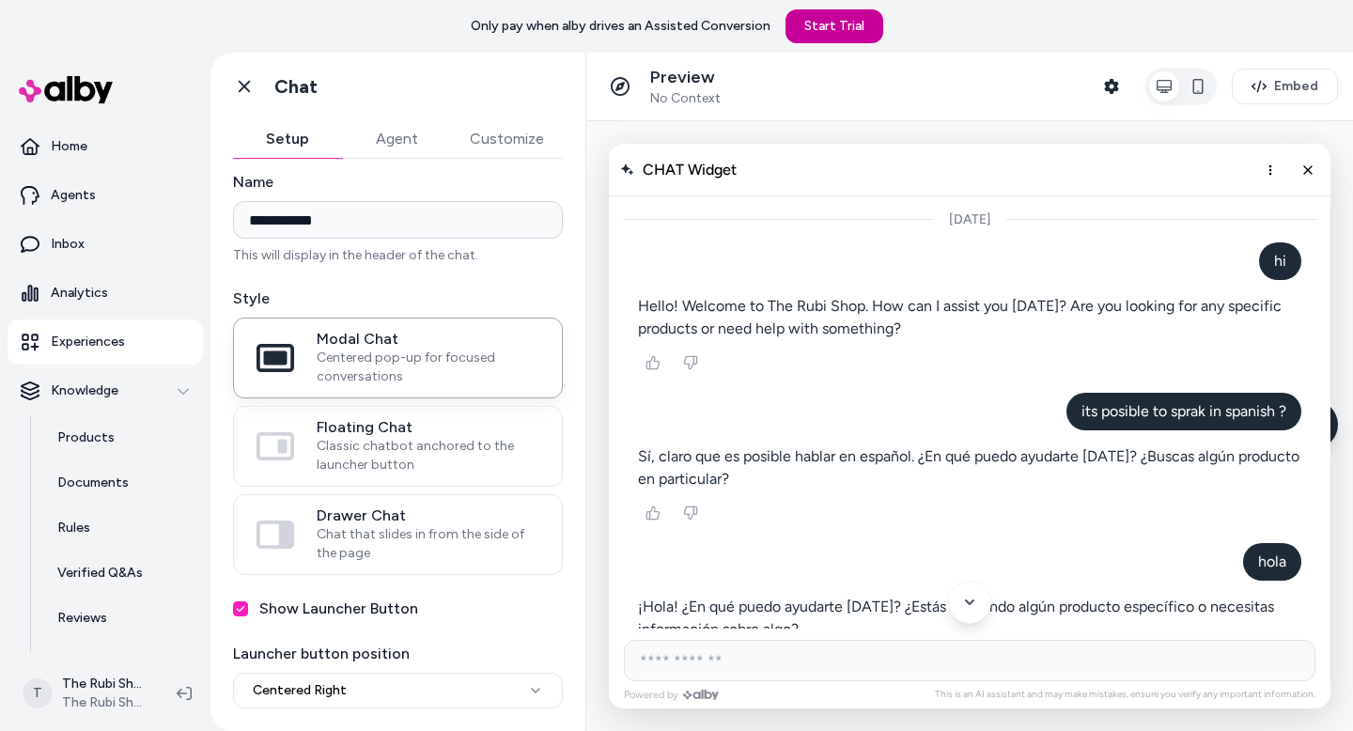
click at [834, 39] on link "Start Trial" at bounding box center [835, 26] width 98 height 34
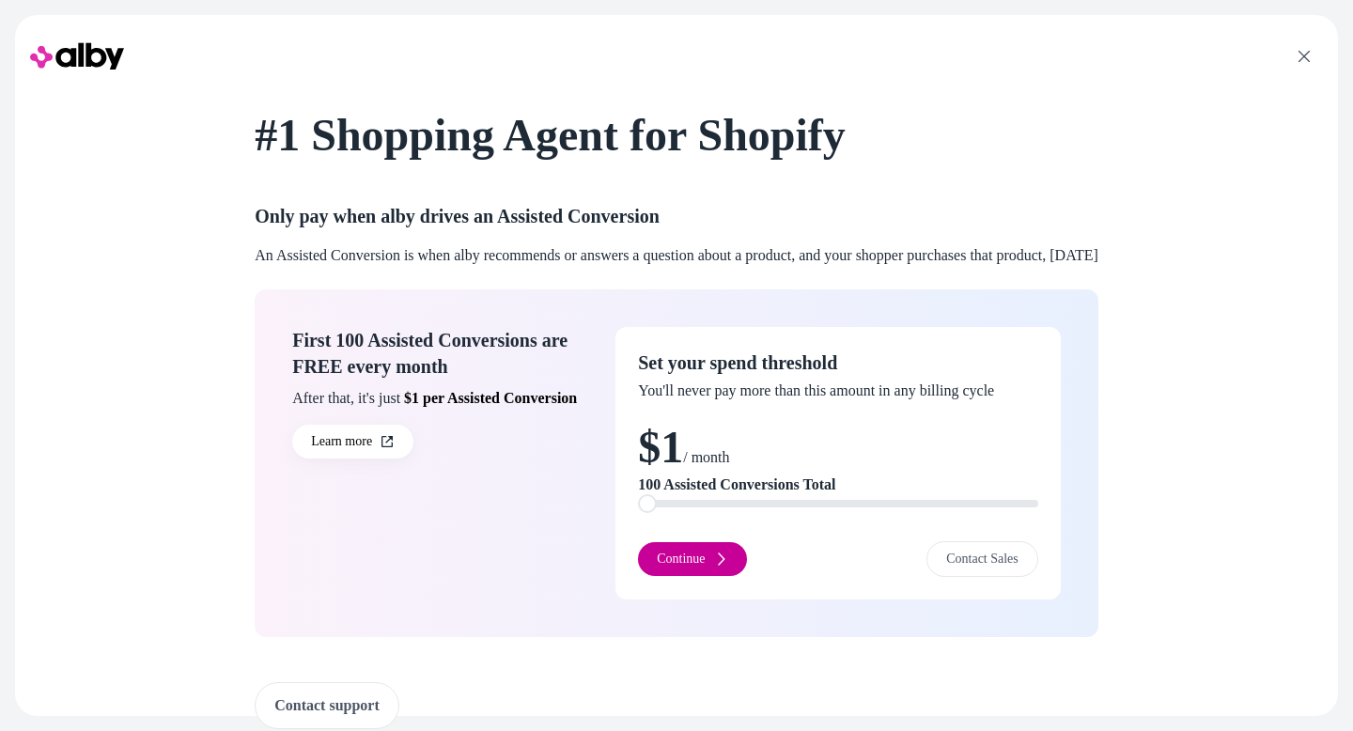
click at [696, 568] on button "Continue" at bounding box center [692, 559] width 108 height 34
